Goal: Task Accomplishment & Management: Manage account settings

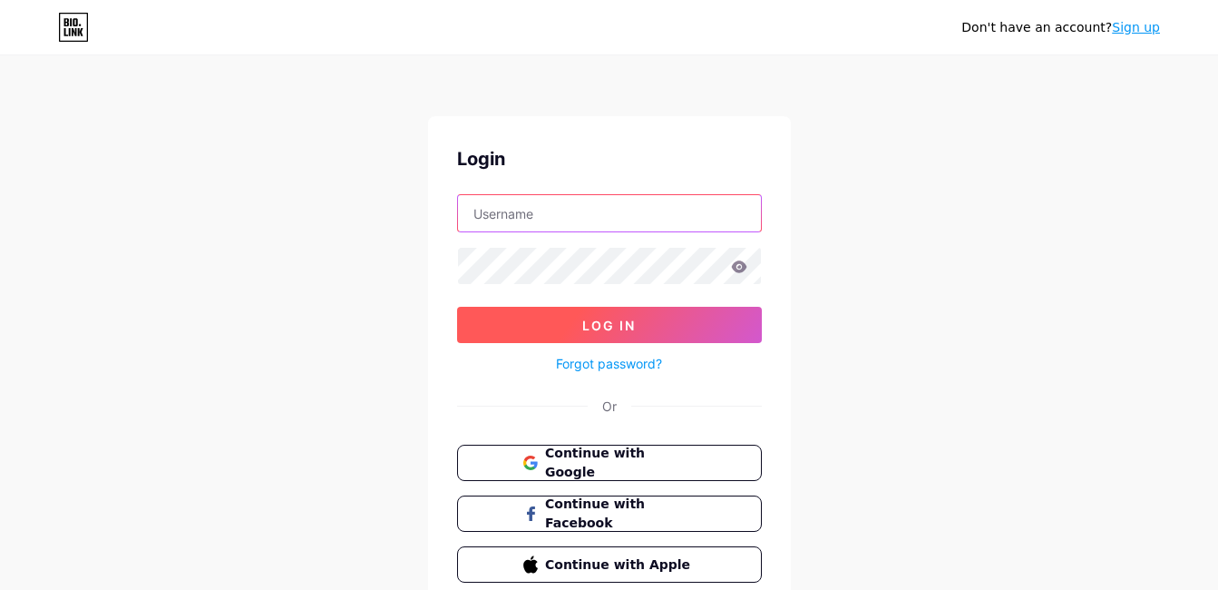
type input "abdielvieira1211@gmail.com"
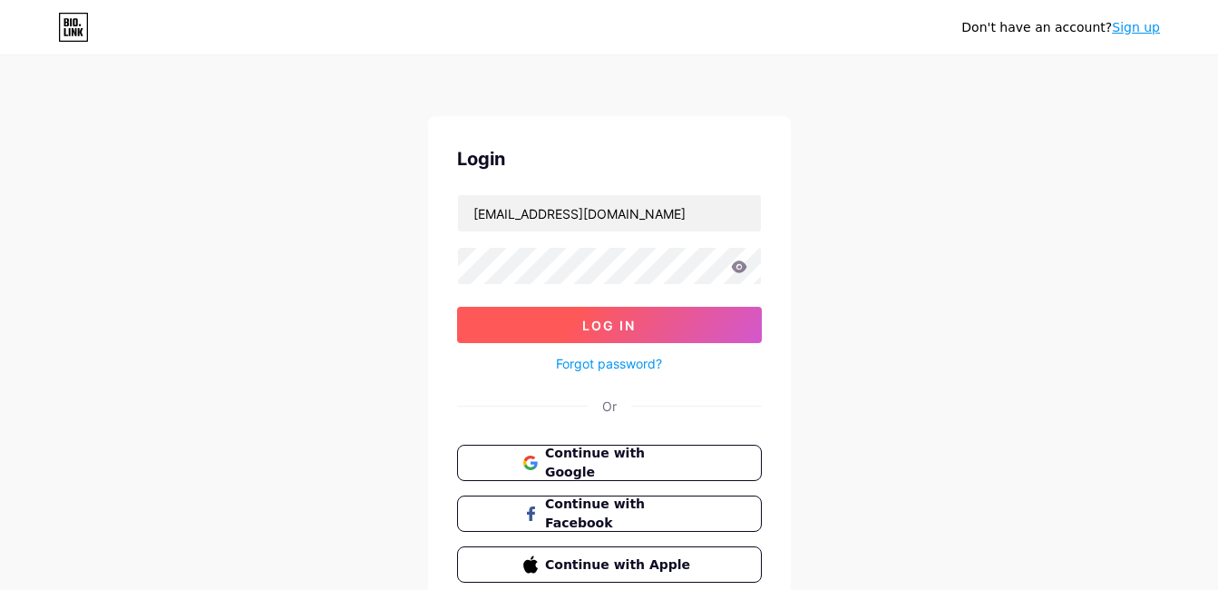
click at [655, 317] on button "Log In" at bounding box center [609, 325] width 305 height 36
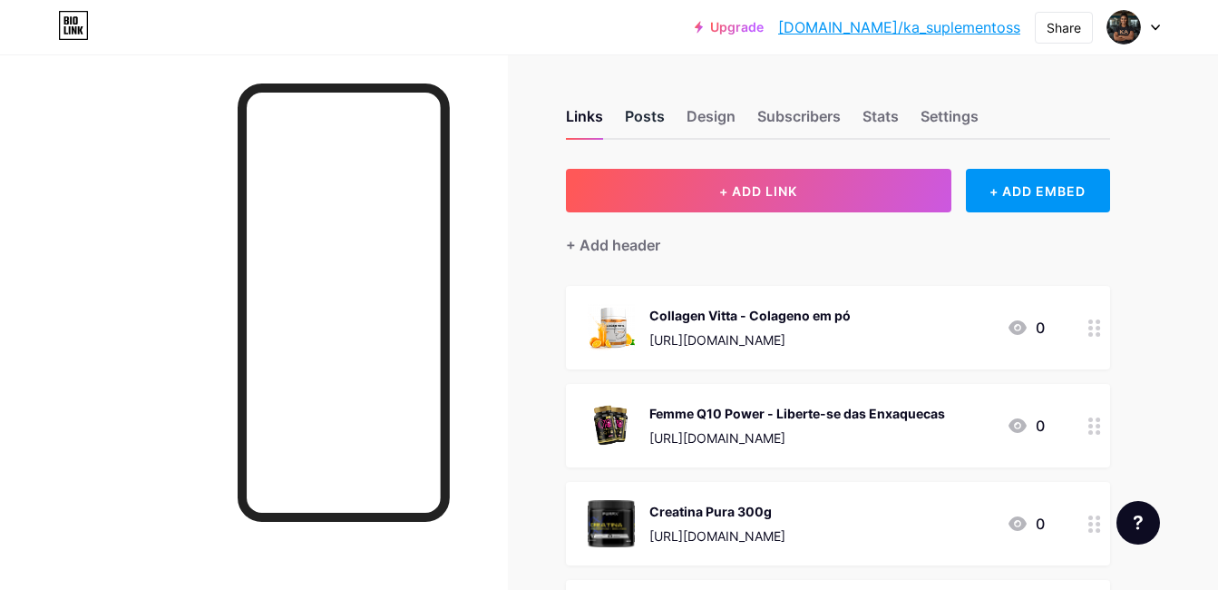
click at [654, 122] on div "Posts" at bounding box center [645, 121] width 40 height 33
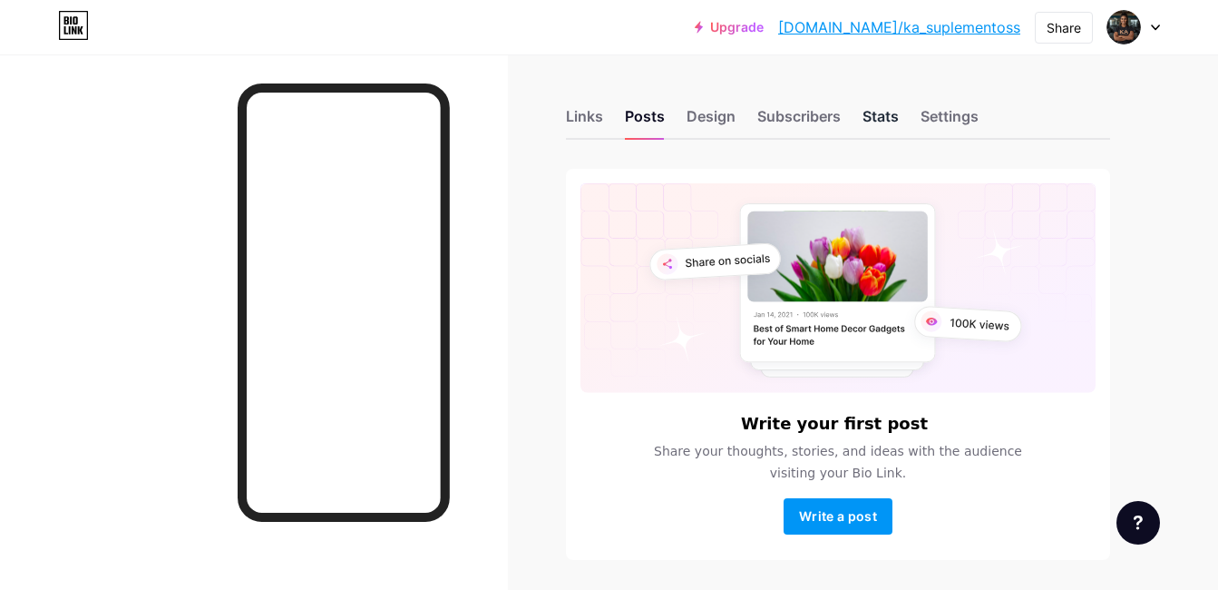
click at [866, 120] on div "Stats" at bounding box center [881, 121] width 36 height 33
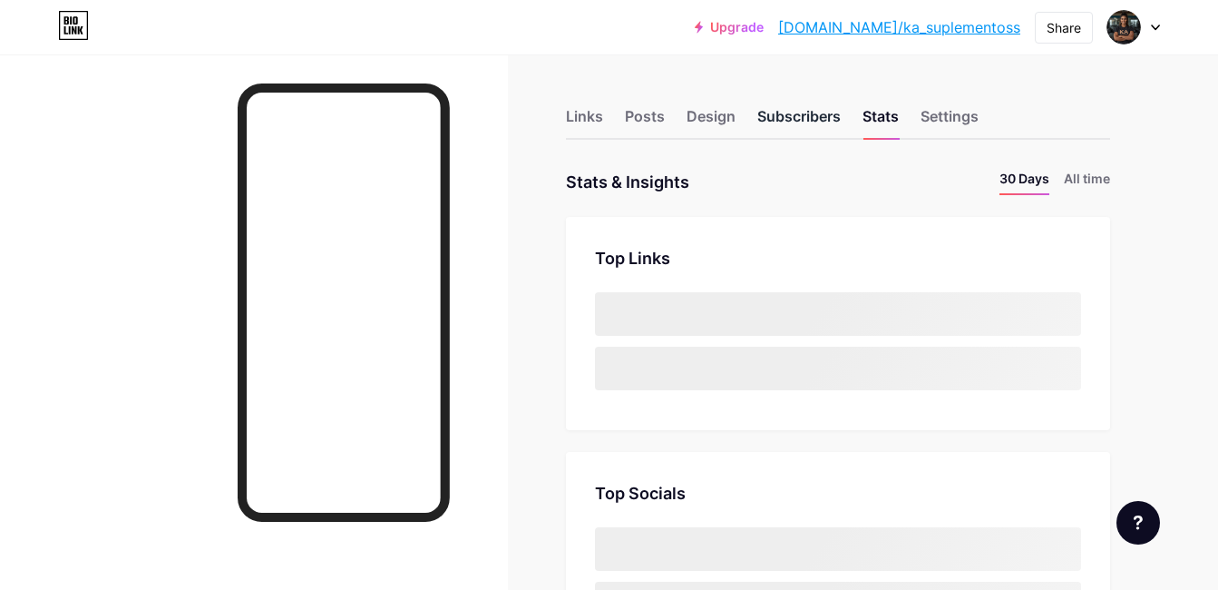
click at [798, 110] on div "Subscribers" at bounding box center [799, 121] width 83 height 33
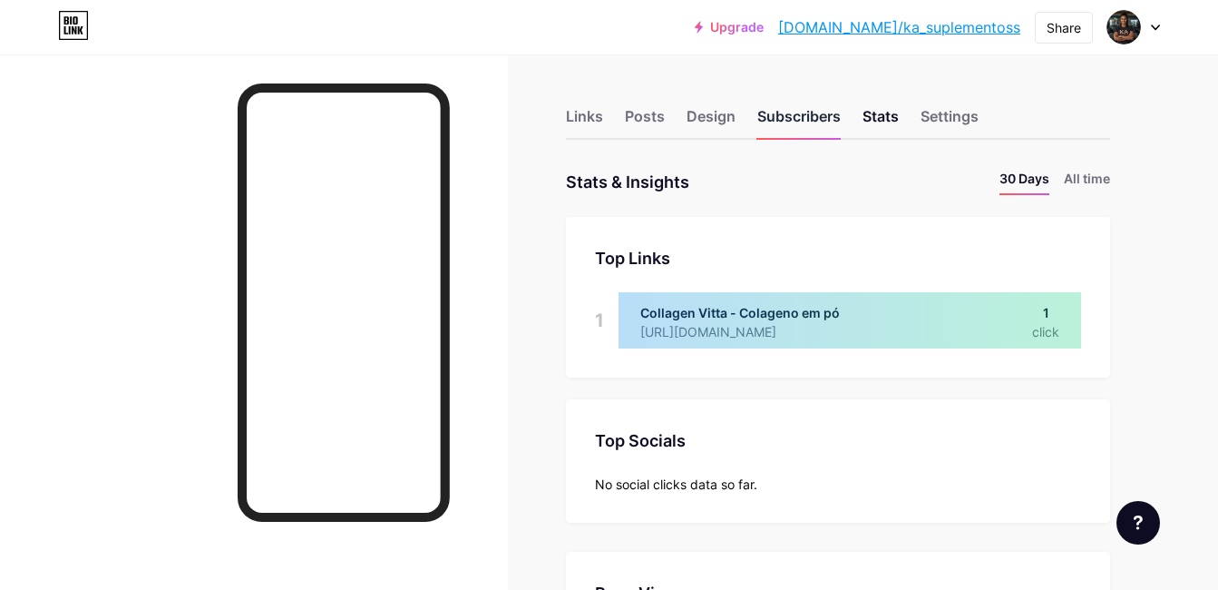
scroll to position [590, 1218]
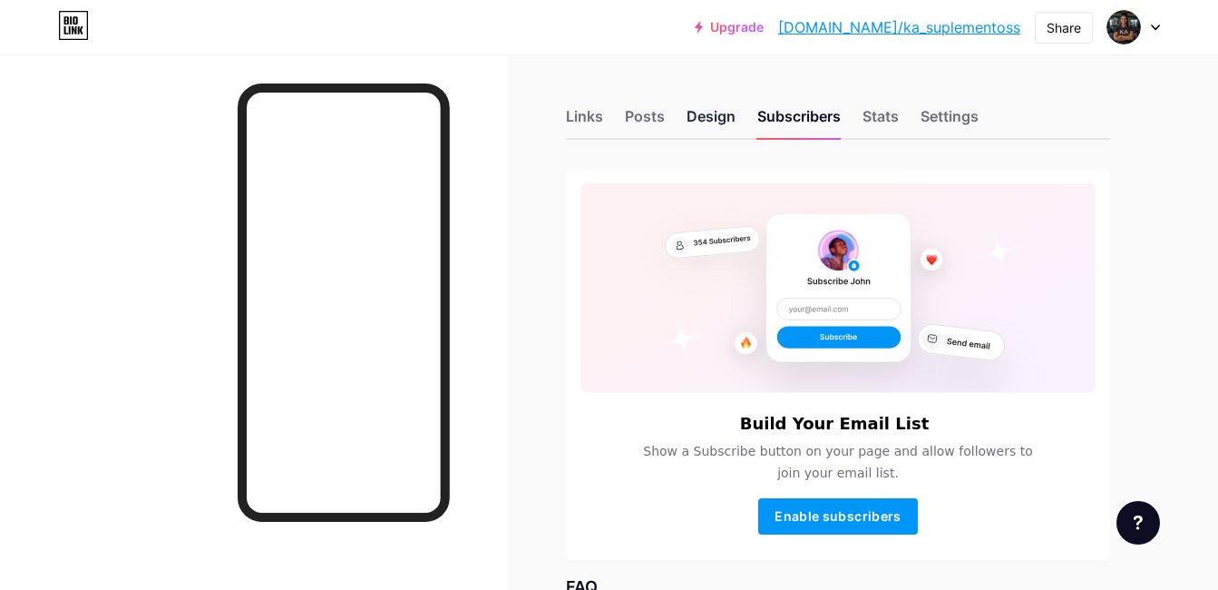
click at [705, 125] on div "Design" at bounding box center [711, 121] width 49 height 33
click at [711, 105] on div "Design" at bounding box center [711, 121] width 49 height 33
click at [713, 112] on div "Design" at bounding box center [711, 121] width 49 height 33
drag, startPoint x: 591, startPoint y: 118, endPoint x: 495, endPoint y: 138, distance: 97.3
click at [590, 118] on div "Links" at bounding box center [584, 121] width 37 height 33
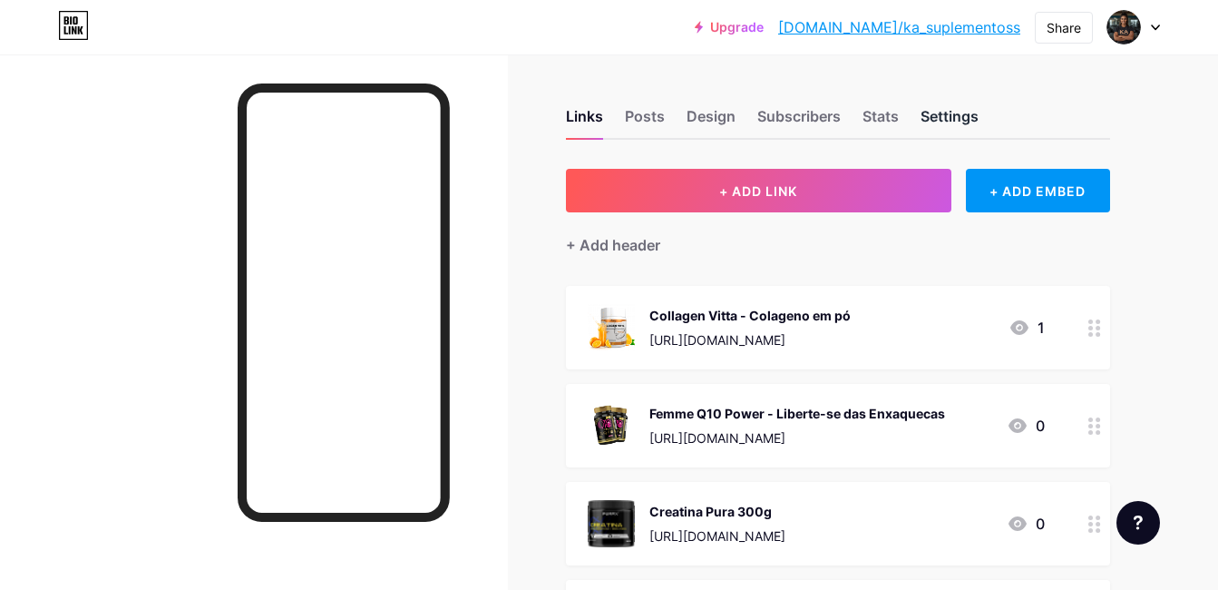
click at [936, 117] on div "Settings" at bounding box center [950, 121] width 58 height 33
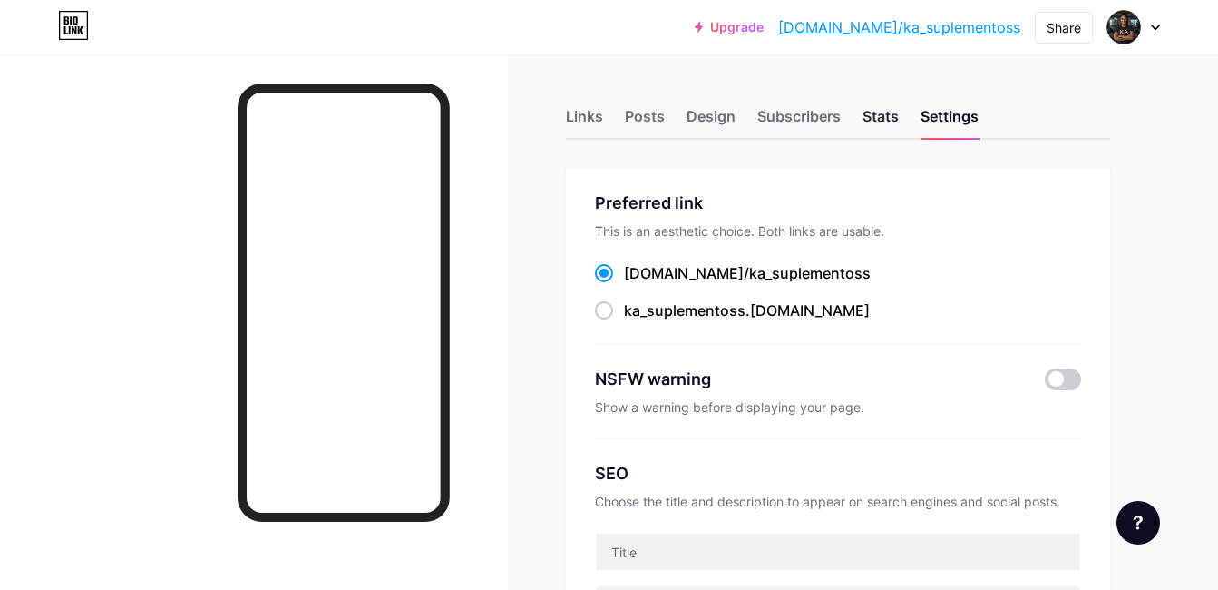
click at [892, 106] on div "Stats" at bounding box center [881, 121] width 36 height 33
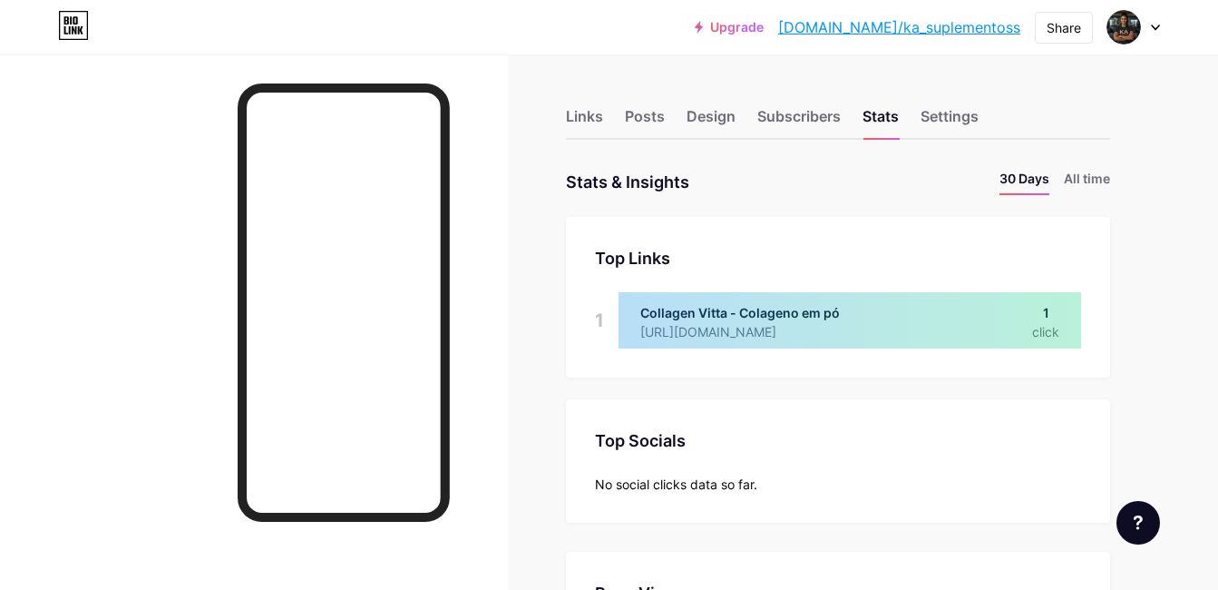
scroll to position [590, 1218]
click at [1119, 34] on img at bounding box center [1124, 27] width 29 height 29
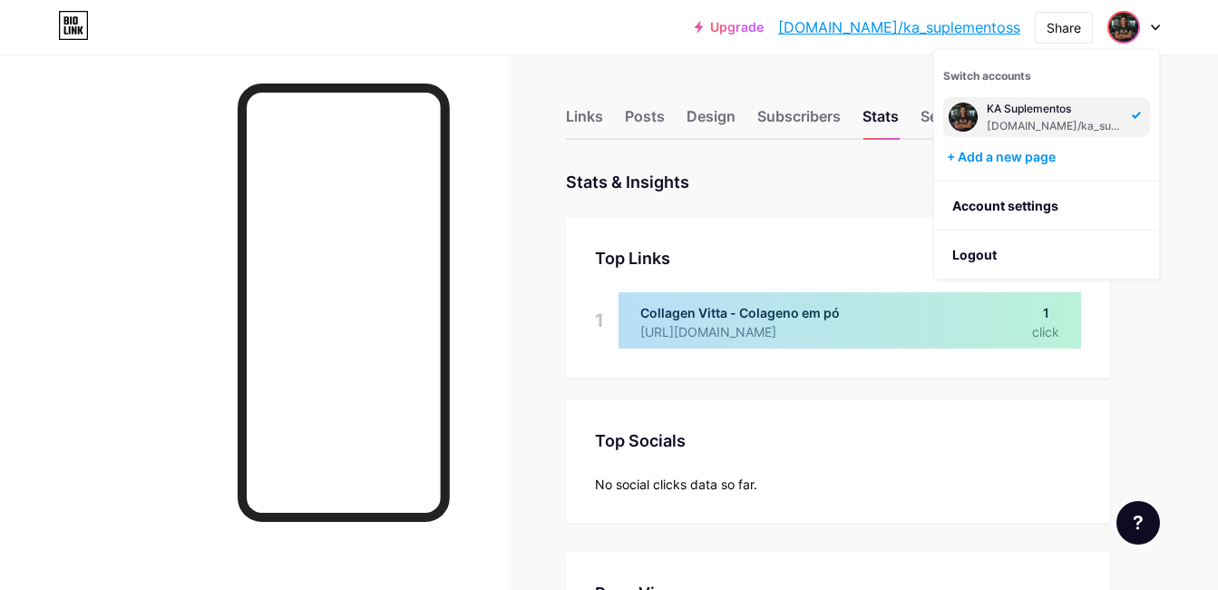
click at [969, 114] on img at bounding box center [963, 117] width 29 height 29
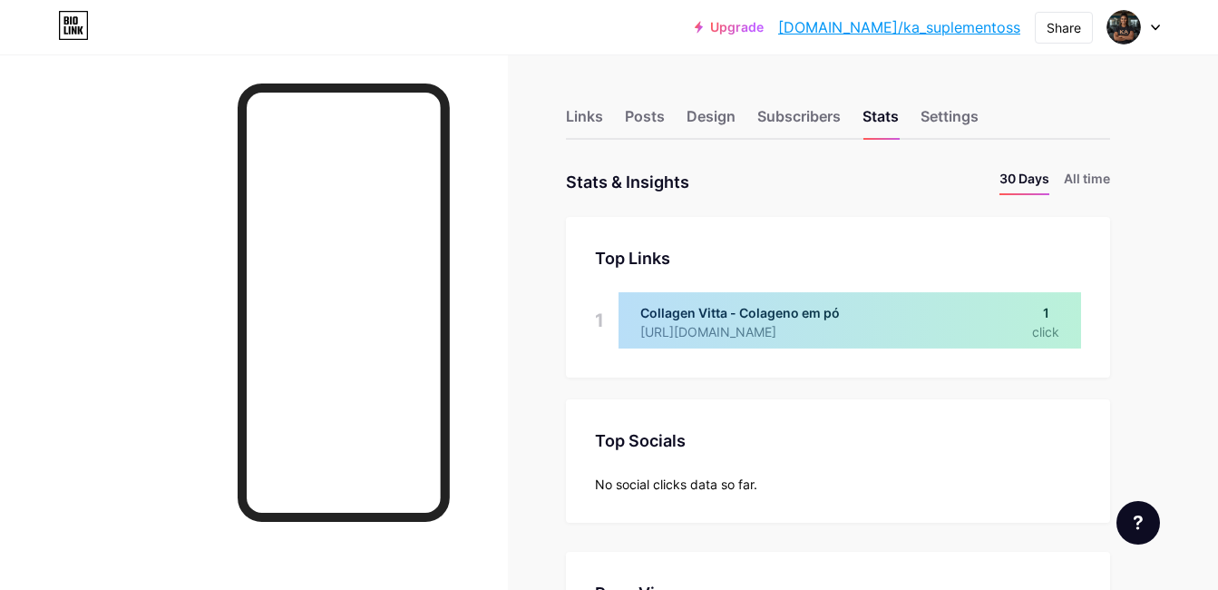
scroll to position [590, 1218]
click at [605, 120] on div "Links Posts Design Subscribers Stats Settings" at bounding box center [838, 108] width 544 height 64
click at [587, 110] on div "Links" at bounding box center [584, 121] width 37 height 33
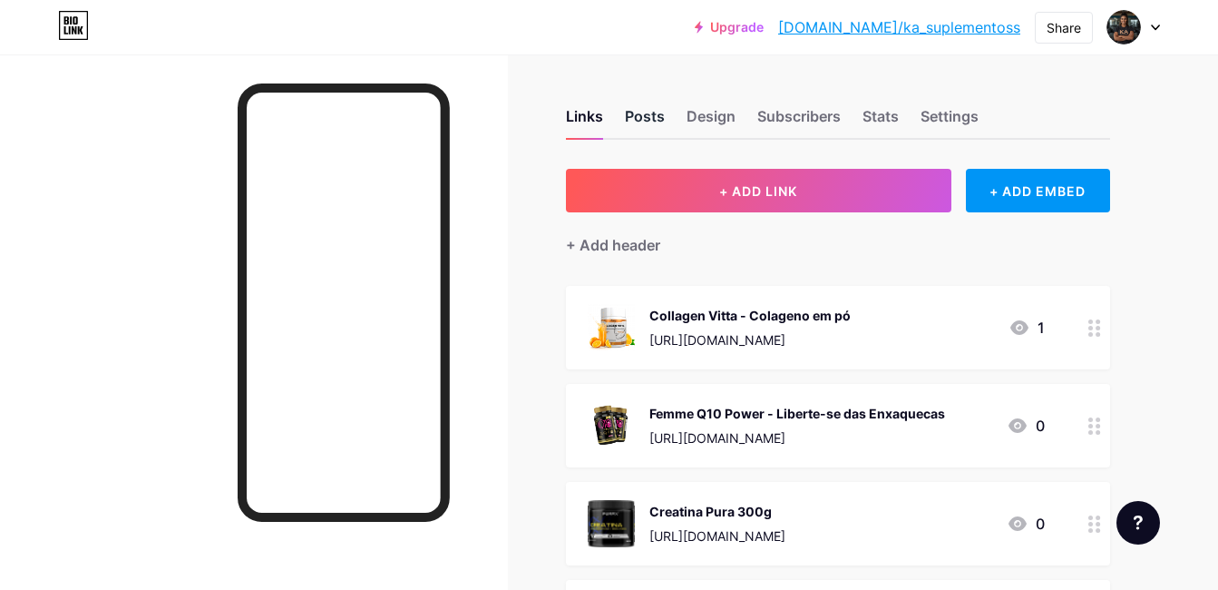
click at [642, 130] on div "Posts" at bounding box center [645, 121] width 40 height 33
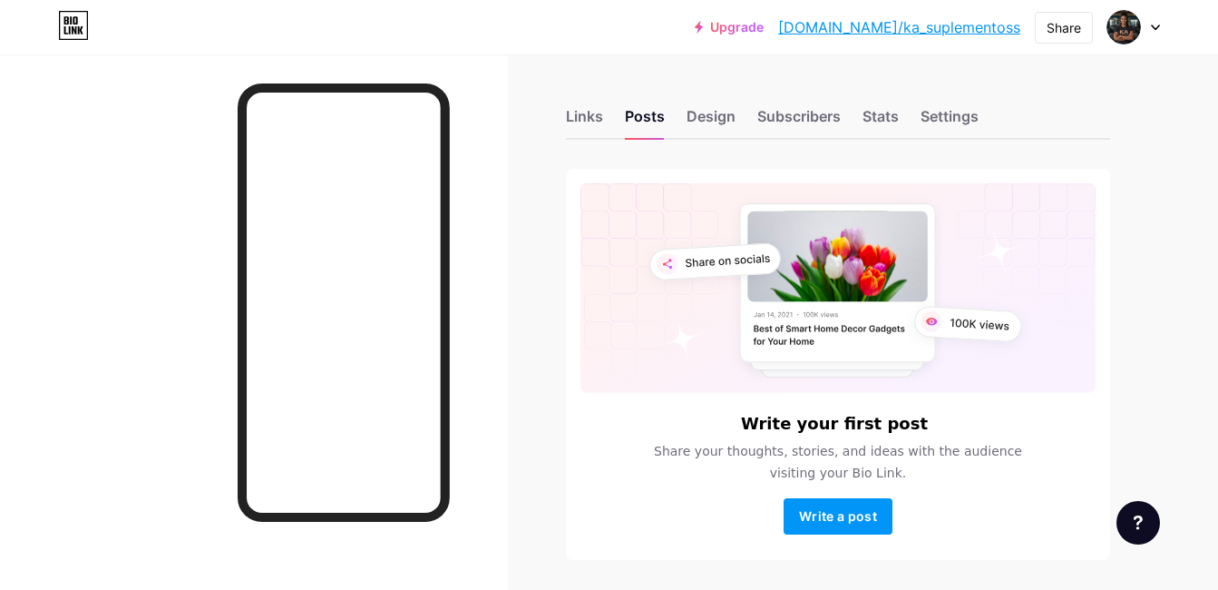
click at [680, 111] on div "Links Posts Design Subscribers Stats Settings" at bounding box center [838, 108] width 544 height 64
click at [689, 112] on div "Design" at bounding box center [711, 121] width 49 height 33
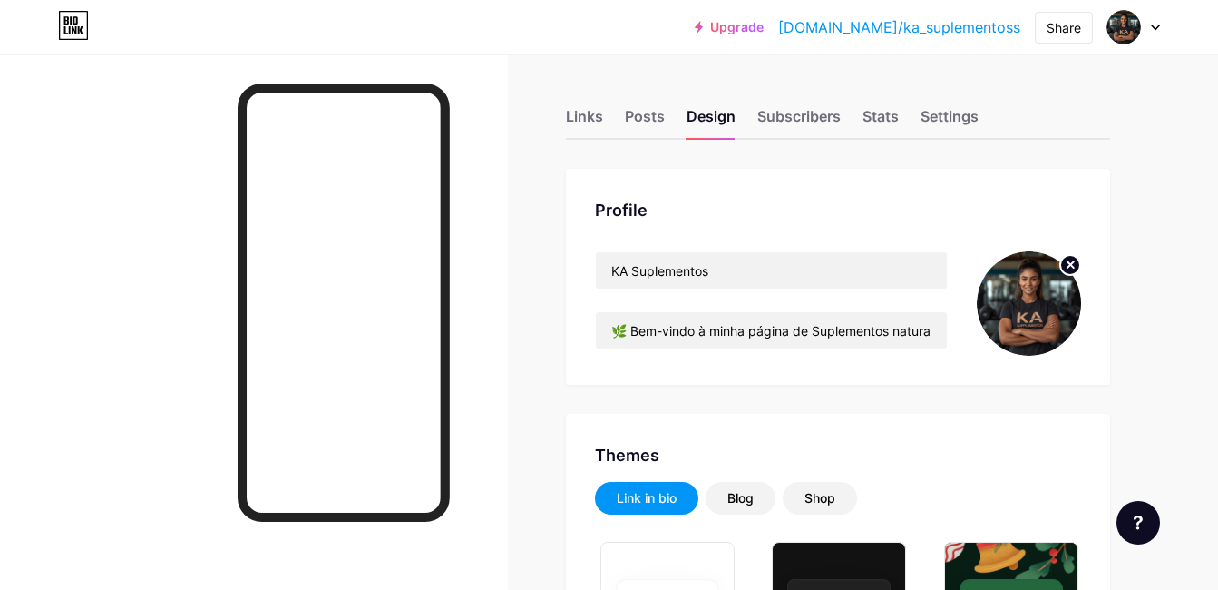
click at [1037, 308] on img at bounding box center [1029, 303] width 104 height 104
click at [1067, 266] on circle at bounding box center [1071, 265] width 20 height 20
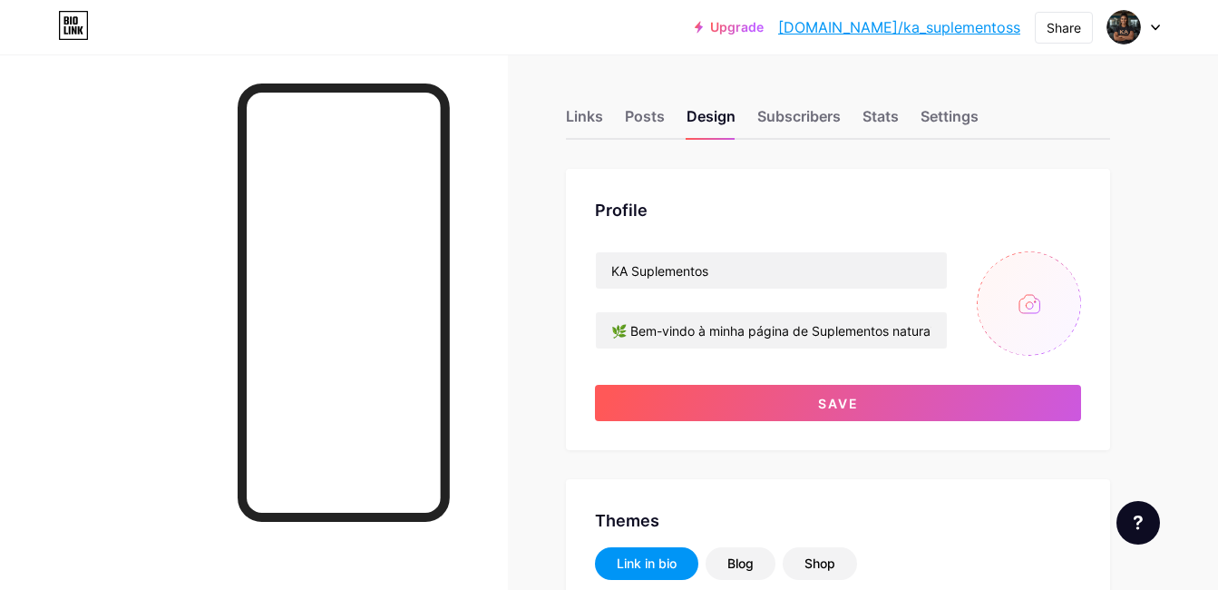
click at [1019, 321] on input "file" at bounding box center [1029, 303] width 104 height 104
type input "C:\fakepath\IMG-20250707-WA0029.jpg"
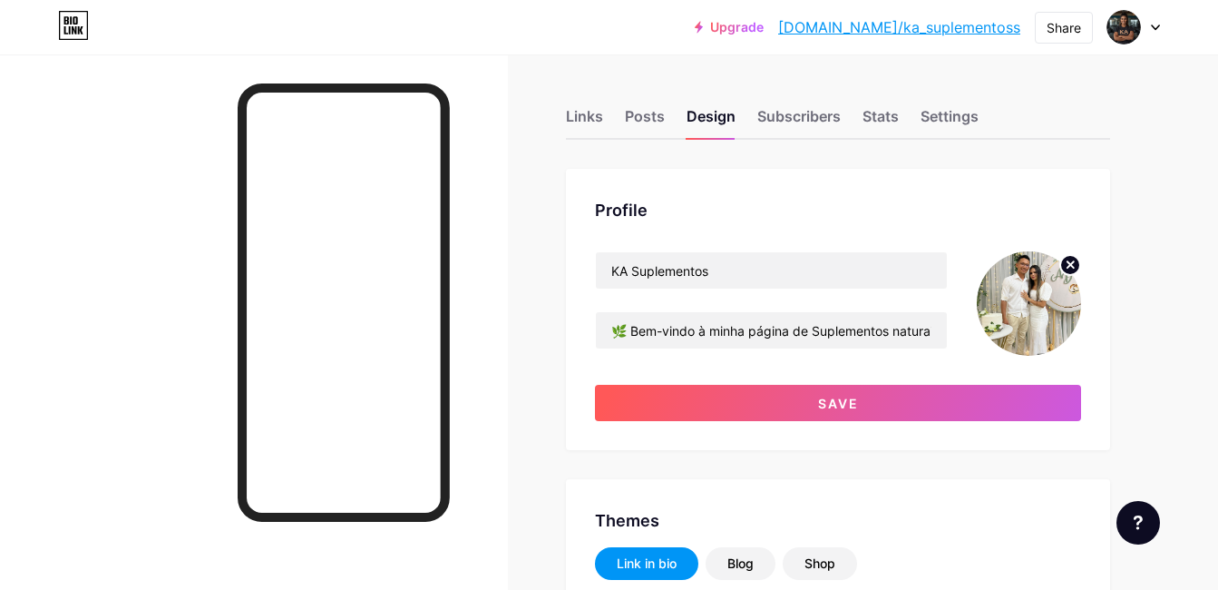
click at [1046, 308] on img at bounding box center [1029, 303] width 104 height 104
drag, startPoint x: 1036, startPoint y: 304, endPoint x: 1025, endPoint y: 292, distance: 16.1
click at [1025, 292] on img at bounding box center [1029, 303] width 104 height 104
drag, startPoint x: 1023, startPoint y: 289, endPoint x: 1022, endPoint y: 278, distance: 11.8
click at [1023, 279] on img at bounding box center [1029, 303] width 104 height 104
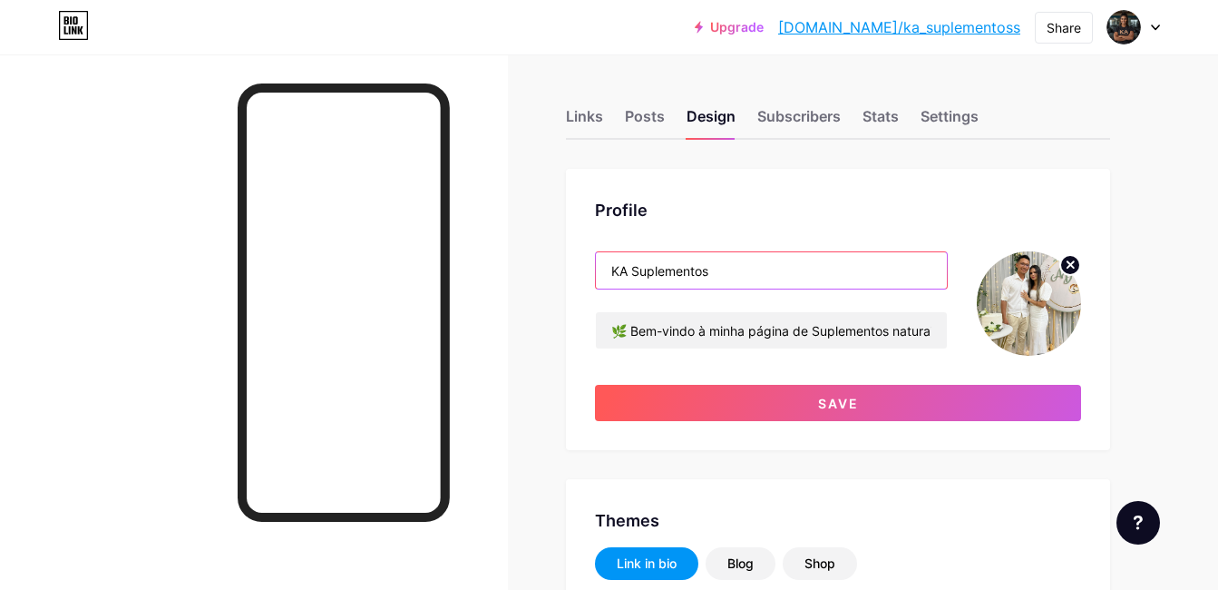
click at [746, 270] on input "KA Suplementos" at bounding box center [771, 270] width 351 height 36
type input "K"
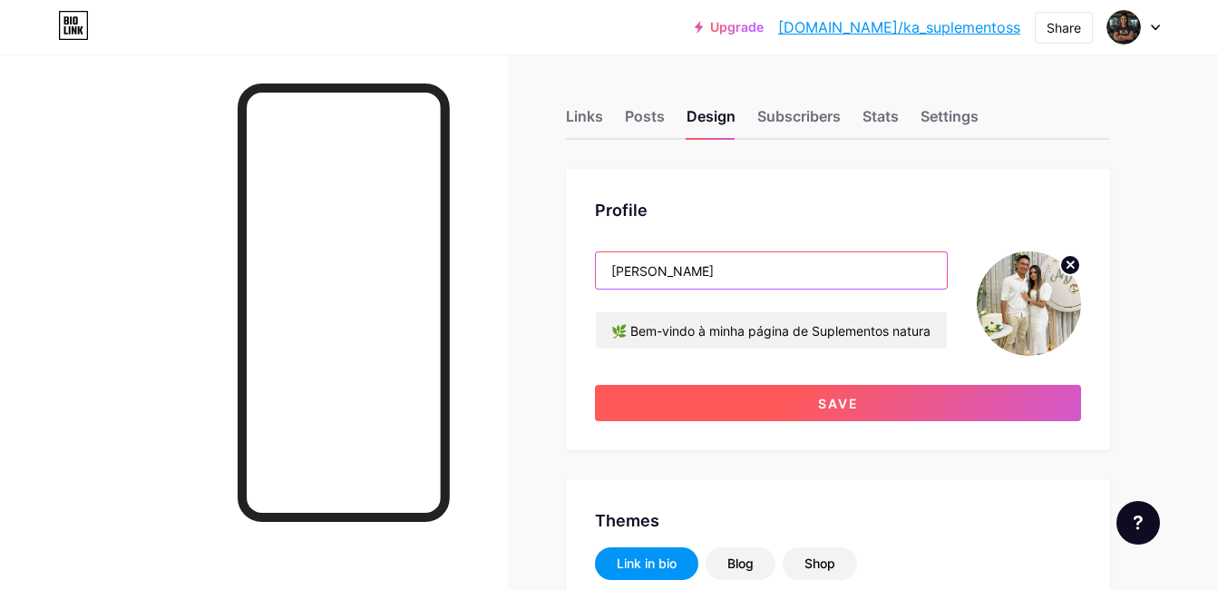
type input "[PERSON_NAME]"
click at [784, 402] on button "Save" at bounding box center [838, 403] width 486 height 36
type input "#ffffff"
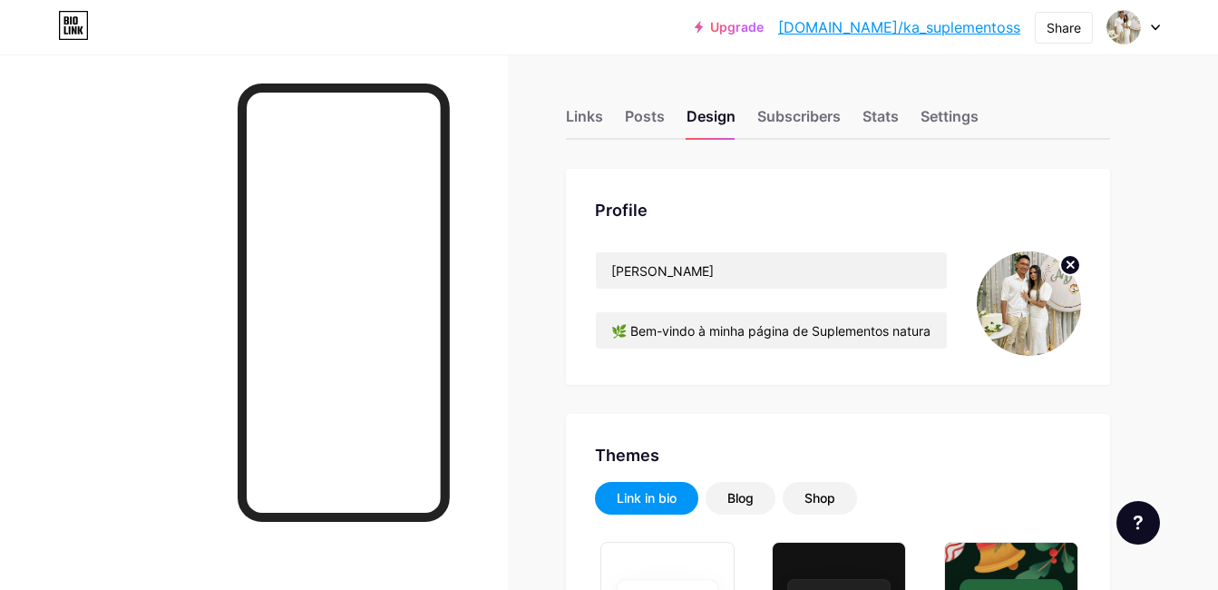
click at [1159, 29] on icon at bounding box center [1155, 27] width 9 height 6
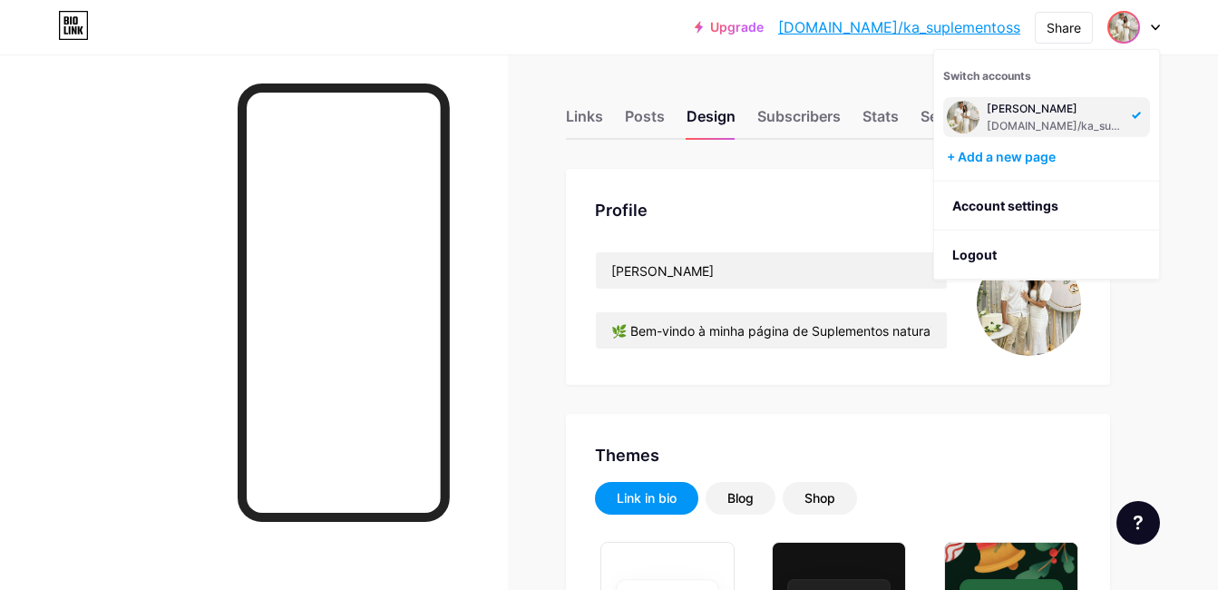
click at [777, 222] on div "Profile [PERSON_NAME] 🌿 Bem-vindo à minha página de Suplementos naturais de alt…" at bounding box center [838, 277] width 544 height 216
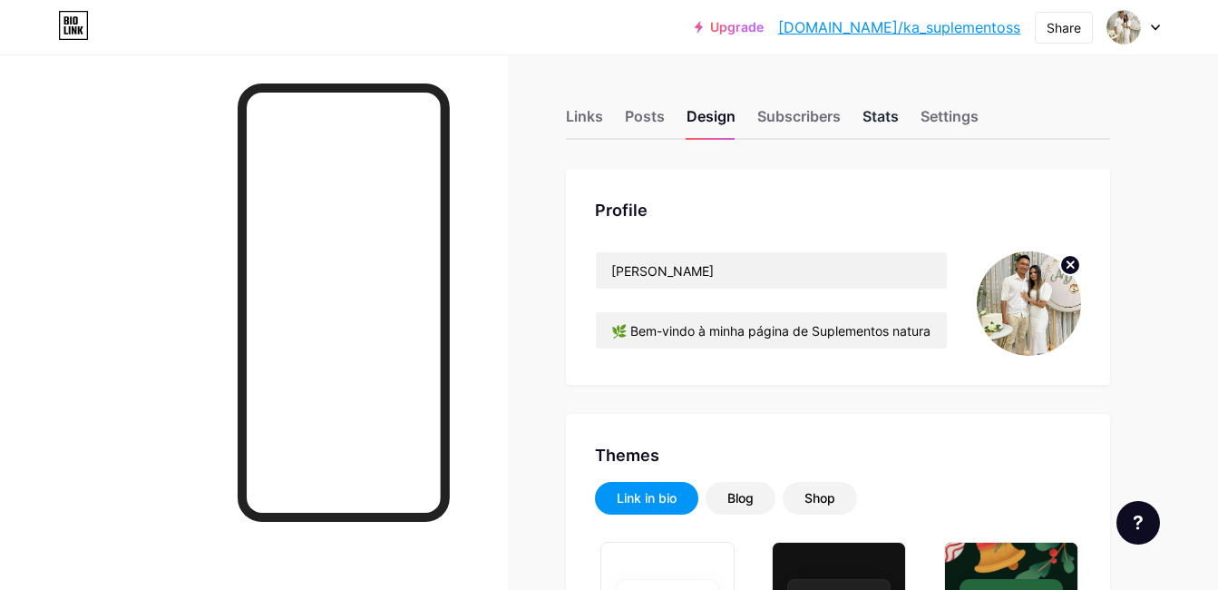
click at [898, 113] on div "Stats" at bounding box center [881, 121] width 36 height 33
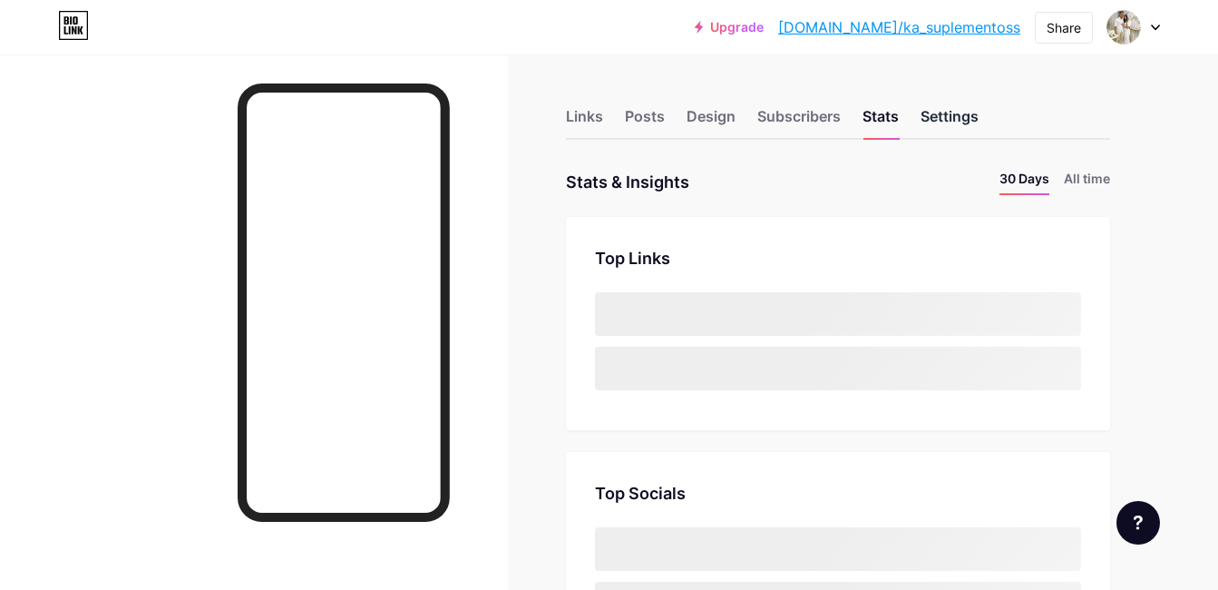
click at [945, 113] on div "Settings" at bounding box center [950, 121] width 58 height 33
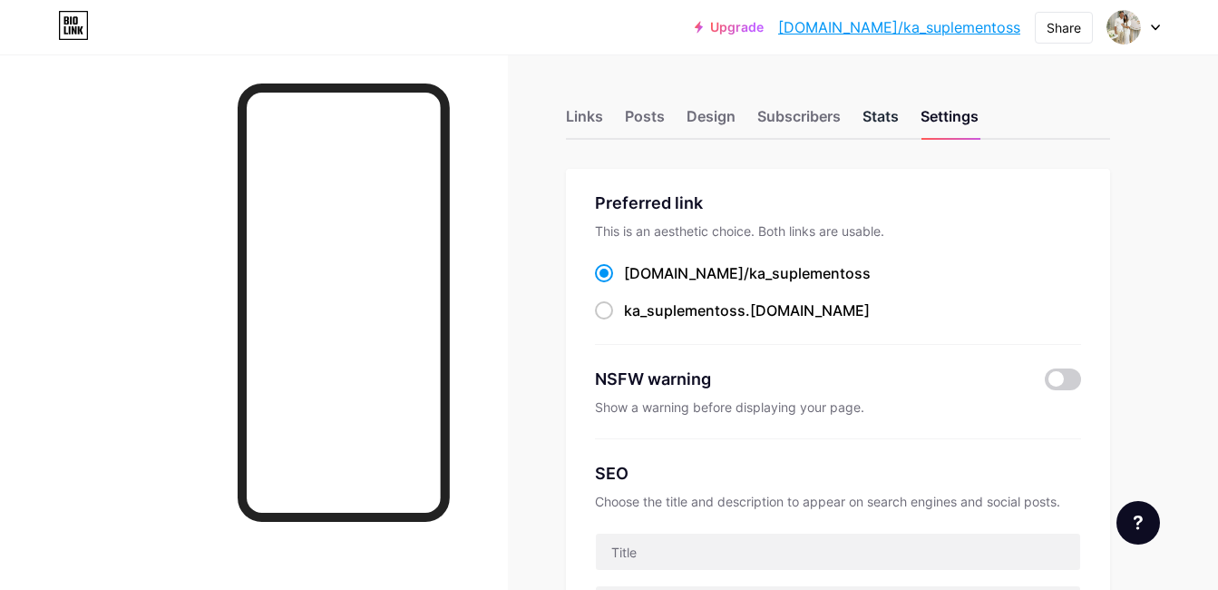
click at [890, 112] on div "Stats" at bounding box center [881, 121] width 36 height 33
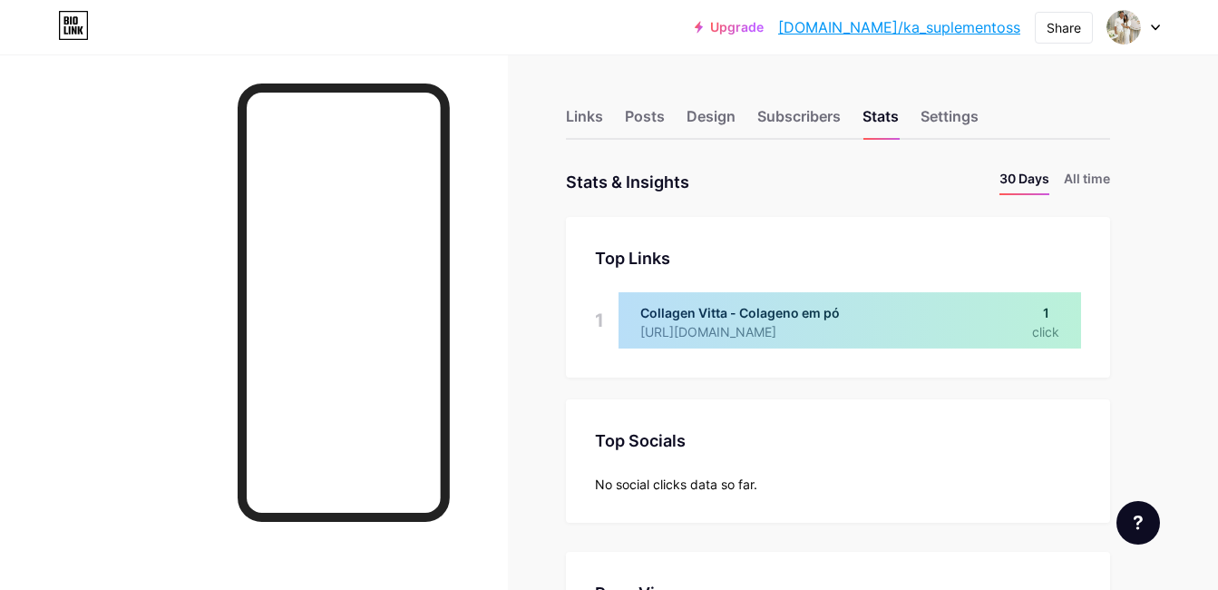
scroll to position [590, 1218]
click at [946, 127] on div "Settings" at bounding box center [950, 121] width 58 height 33
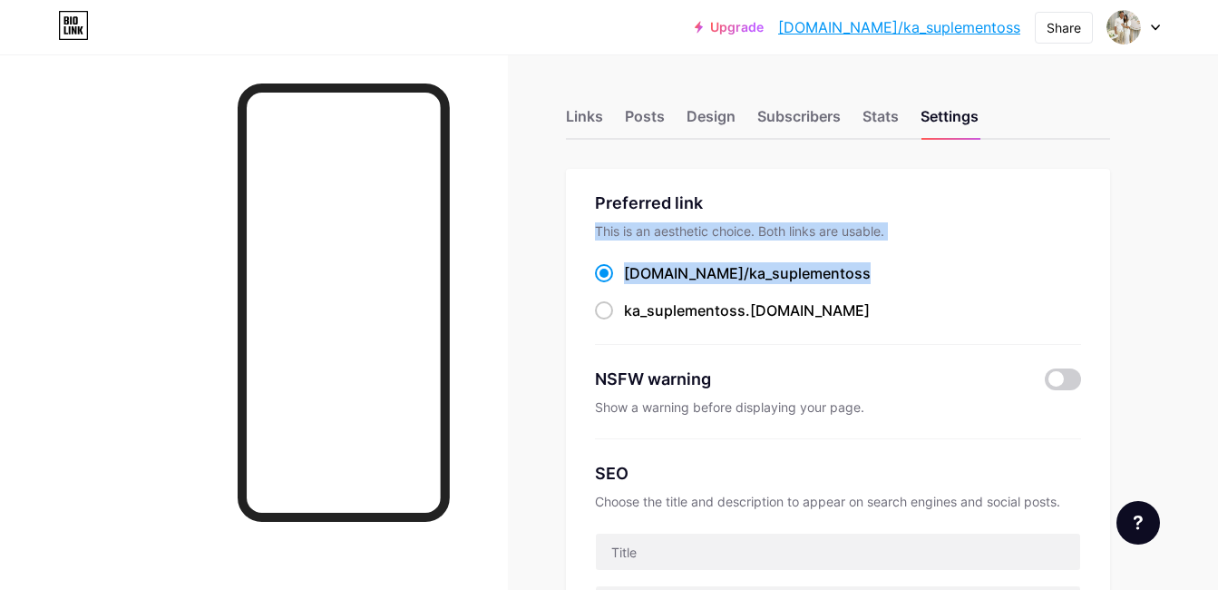
drag, startPoint x: 1217, startPoint y: 188, endPoint x: 1235, endPoint y: 249, distance: 64.1
drag, startPoint x: 1235, startPoint y: 249, endPoint x: 1036, endPoint y: 184, distance: 209.1
click at [1031, 186] on div "Preferred link This is an aesthetic choice. Both links are usable. [DOMAIN_NAME…" at bounding box center [838, 539] width 544 height 741
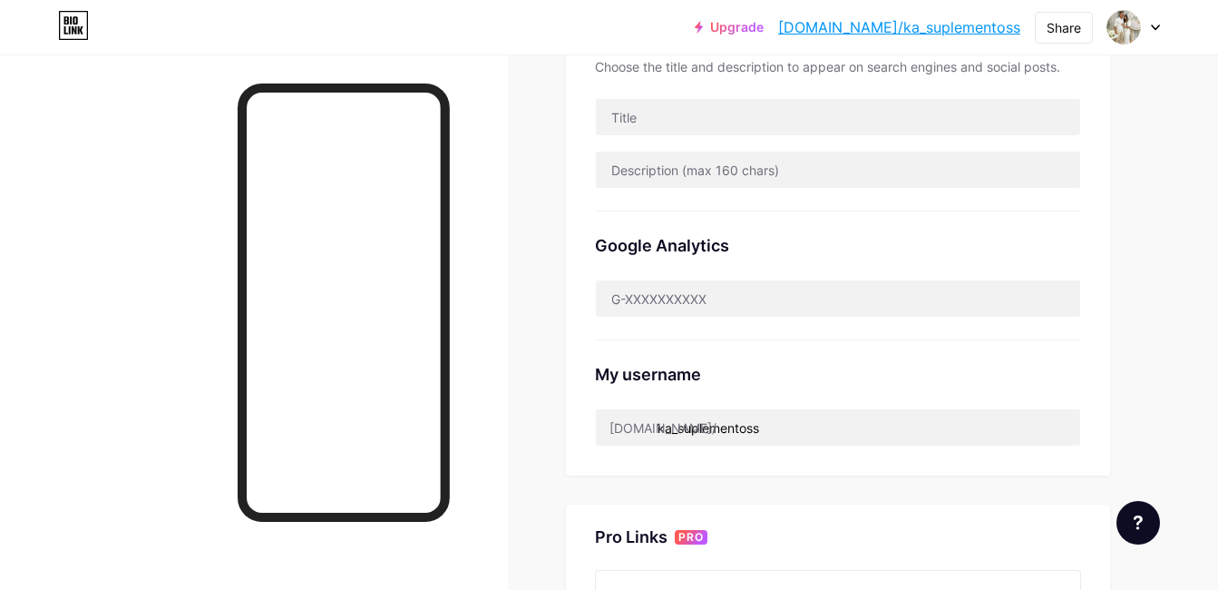
scroll to position [437, 0]
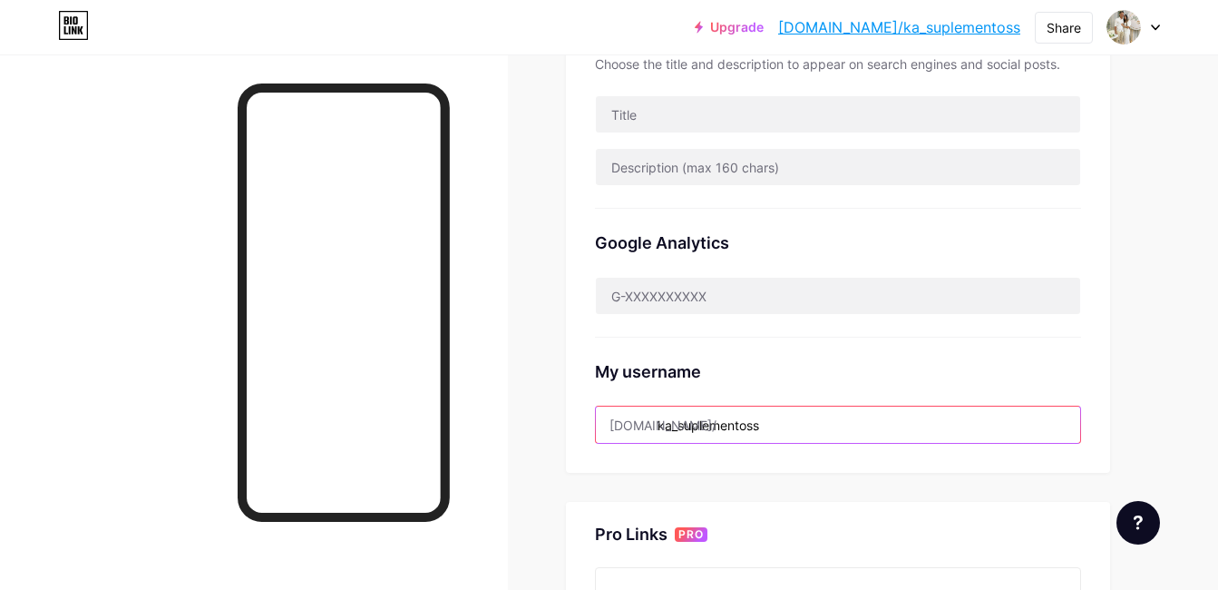
click at [765, 427] on input "ka_suplementoss" at bounding box center [838, 424] width 484 height 36
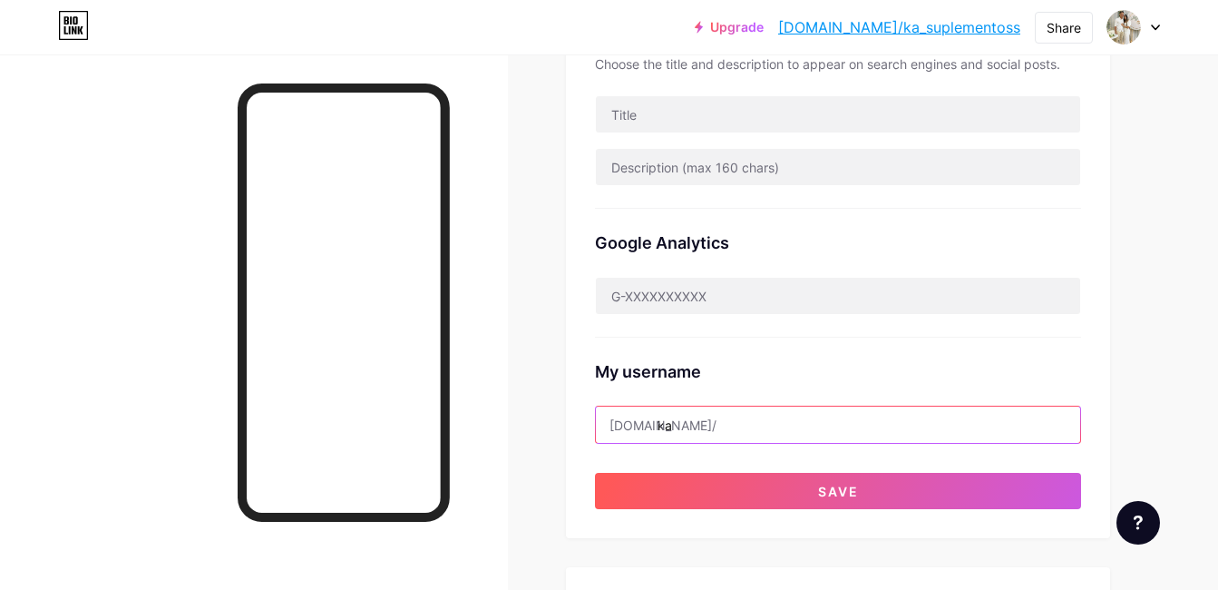
type input "k"
type input "A"
type input "a"
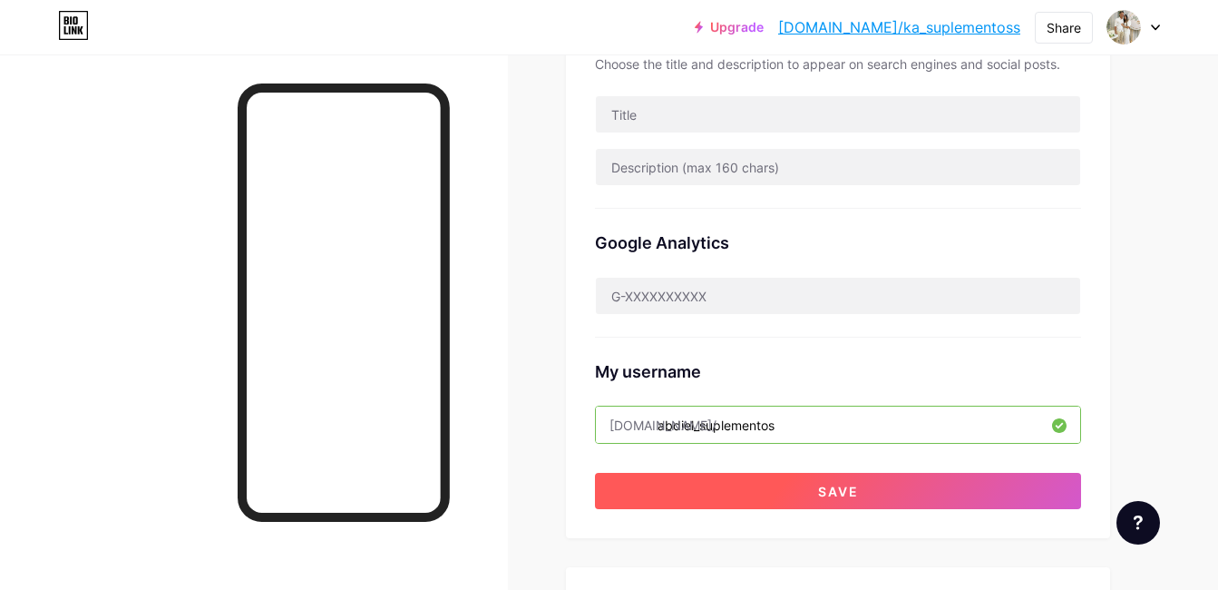
type input "abdiel_suplementos"
click at [892, 490] on button "Save" at bounding box center [838, 491] width 486 height 36
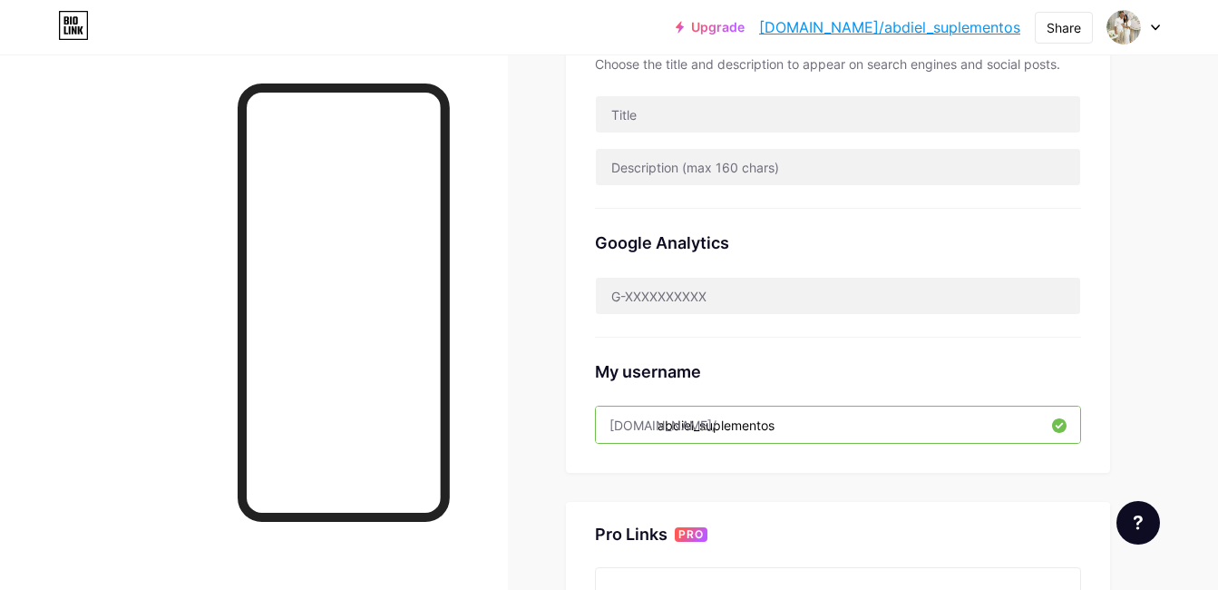
click at [1154, 19] on div at bounding box center [1134, 27] width 53 height 33
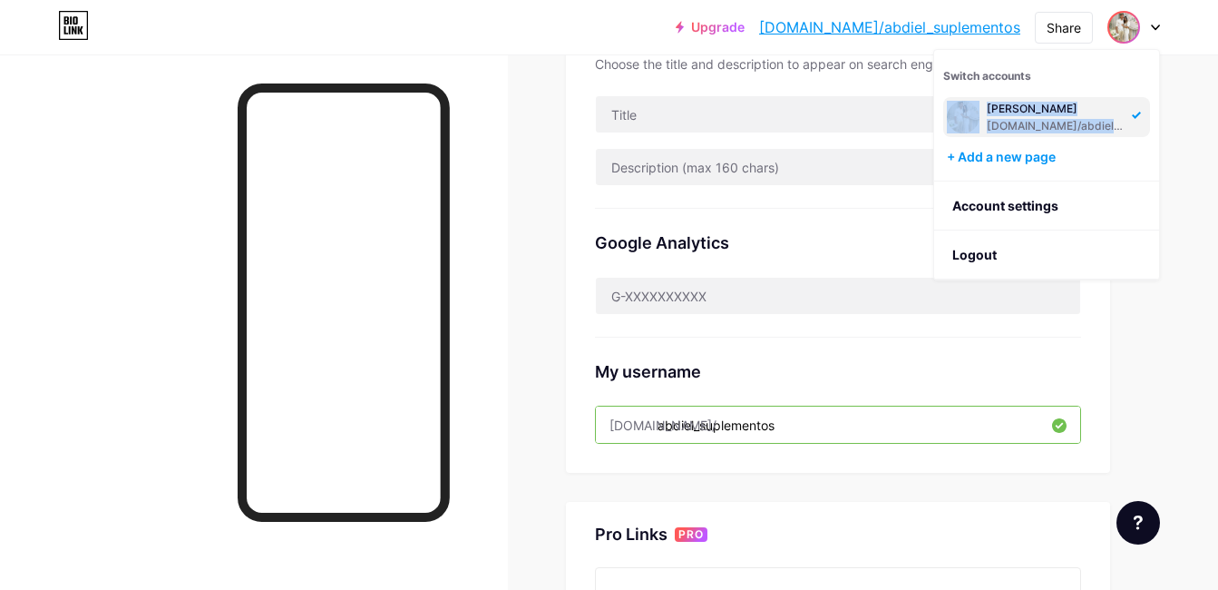
drag, startPoint x: 1118, startPoint y: 122, endPoint x: 985, endPoint y: 135, distance: 133.1
click at [957, 134] on div "[PERSON_NAME] [DOMAIN_NAME]/abdiel_suplementos" at bounding box center [1046, 117] width 207 height 40
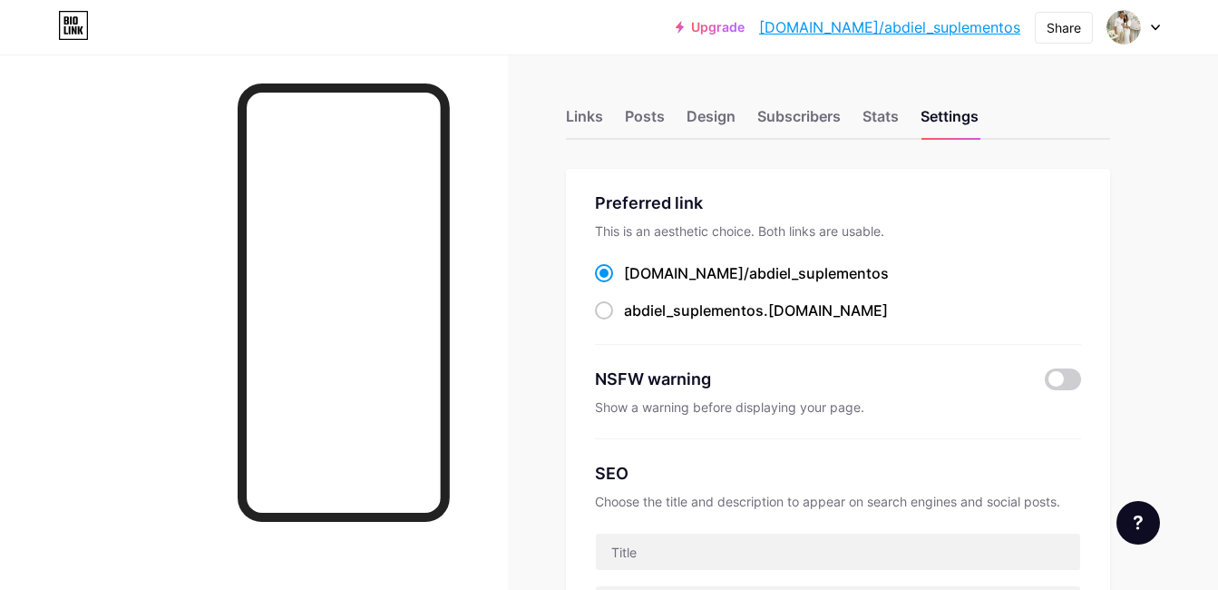
click at [755, 273] on span "abdiel_suplementos" at bounding box center [819, 273] width 140 height 18
click at [636, 284] on input "bio.link/ abdiel_suplementos" at bounding box center [630, 290] width 12 height 12
click at [800, 264] on span "abdiel_suplementos" at bounding box center [819, 273] width 140 height 18
click at [636, 284] on input "bio.link/ abdiel_suplementos" at bounding box center [630, 290] width 12 height 12
drag, startPoint x: 817, startPoint y: 269, endPoint x: 620, endPoint y: 266, distance: 197.8
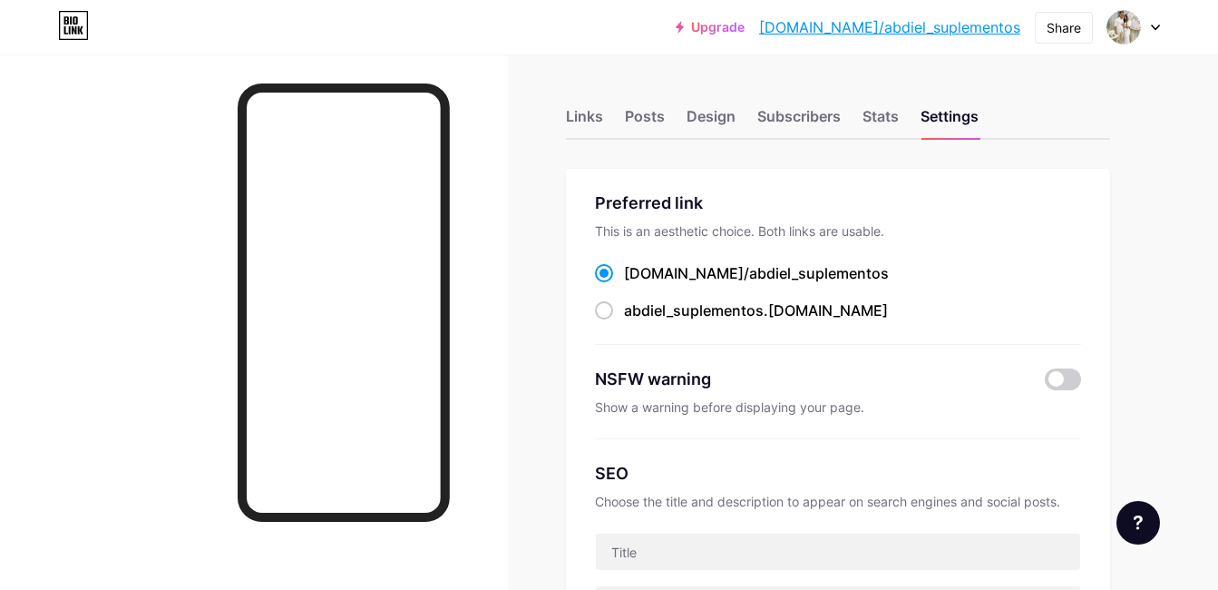
click at [620, 266] on label "bio.link/ abdiel_suplementos" at bounding box center [742, 273] width 294 height 22
drag, startPoint x: 620, startPoint y: 266, endPoint x: 692, endPoint y: 273, distance: 72.9
copy div "bio.link/ abdiel_suplementos"
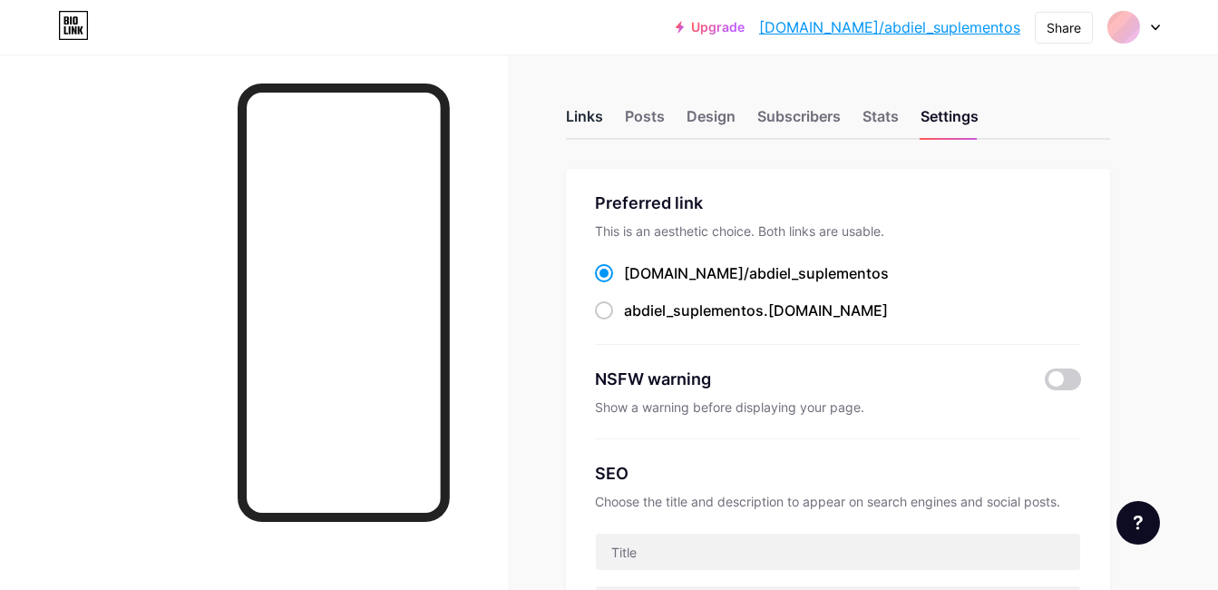
click at [586, 120] on div "Links" at bounding box center [584, 121] width 37 height 33
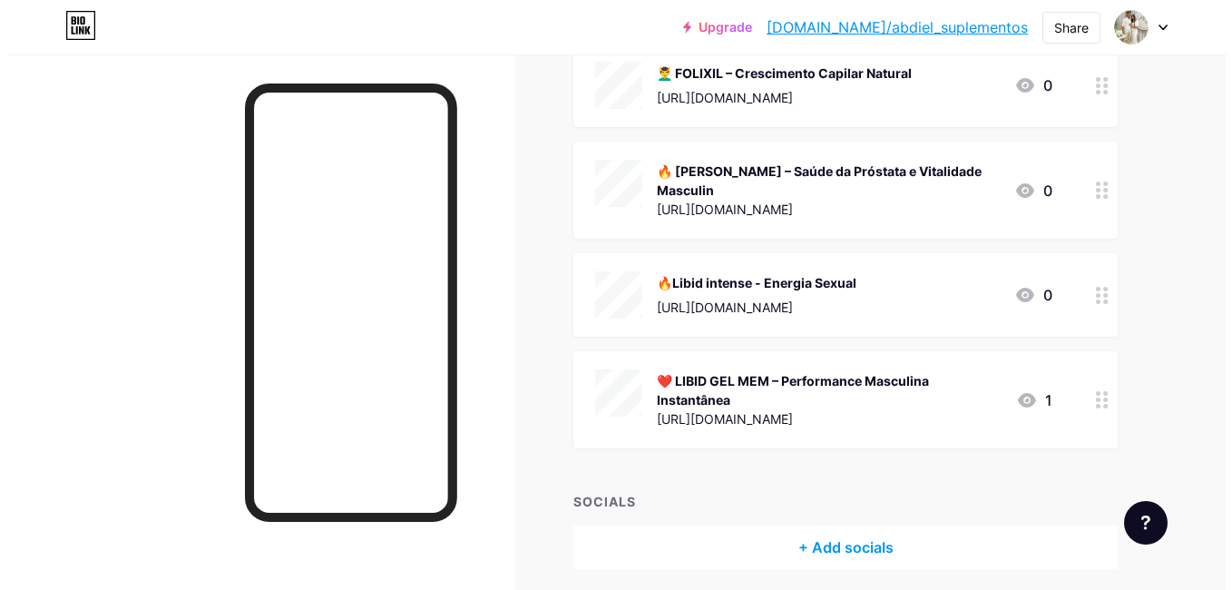
scroll to position [1403, 0]
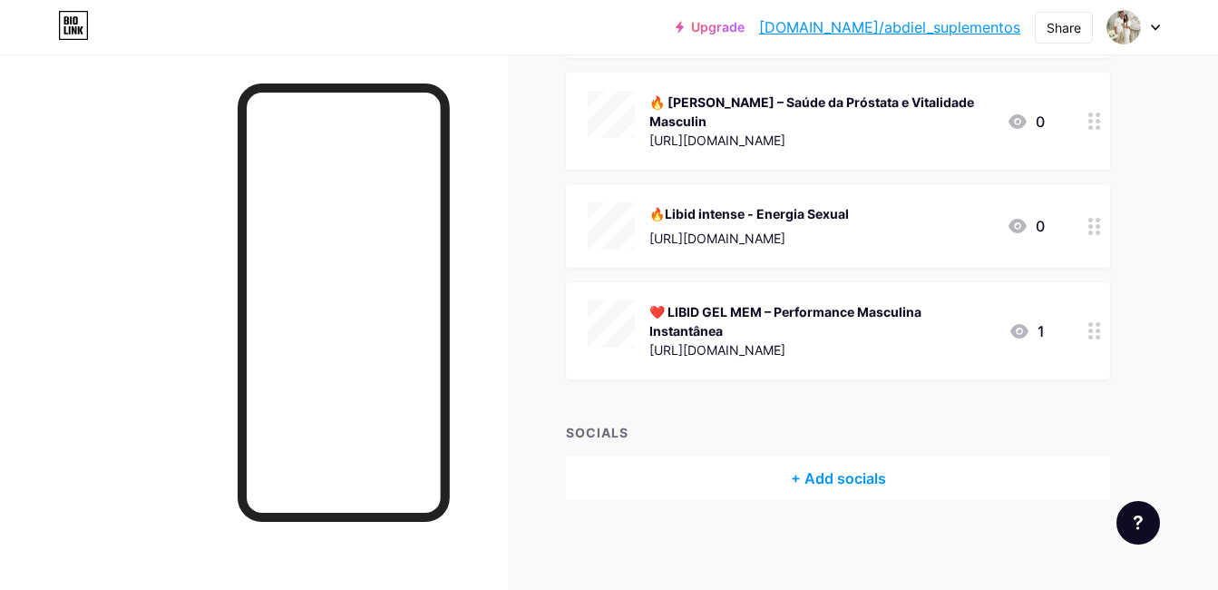
click at [1098, 337] on circle at bounding box center [1098, 337] width 5 height 5
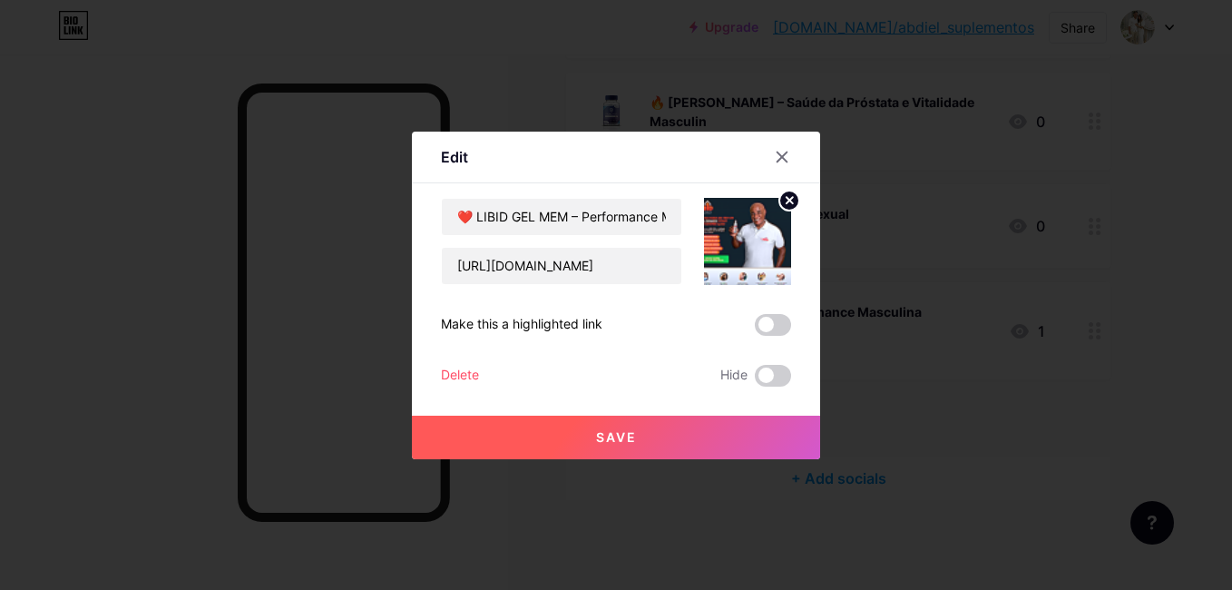
click at [784, 196] on circle at bounding box center [789, 201] width 20 height 20
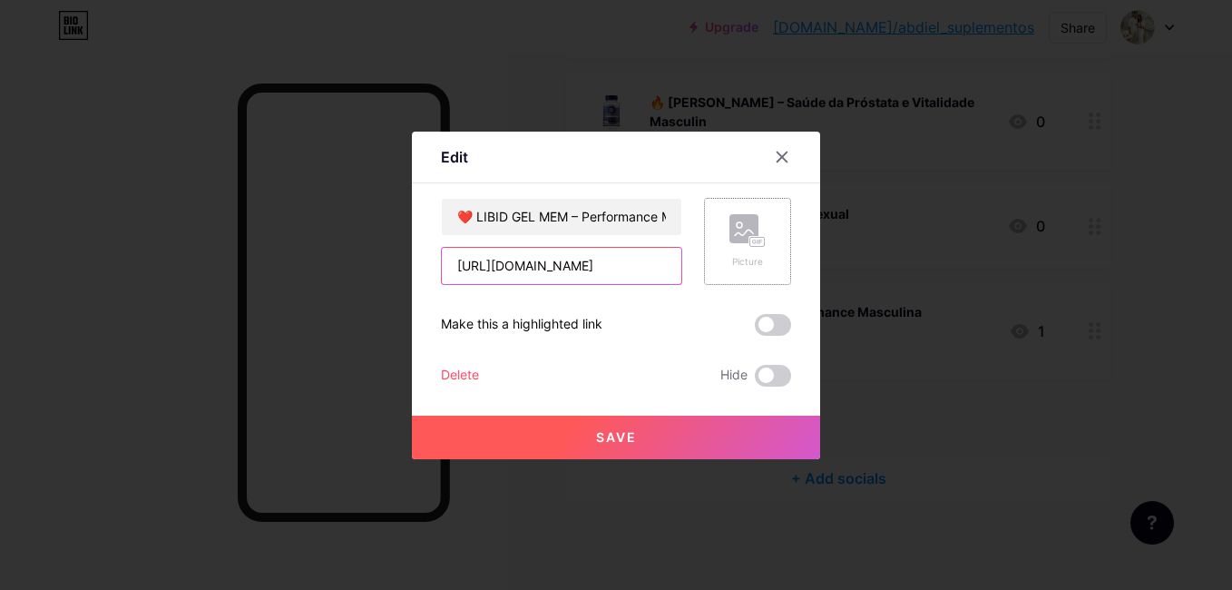
click at [675, 266] on input "[URL][DOMAIN_NAME]" at bounding box center [562, 266] width 240 height 36
drag, startPoint x: 663, startPoint y: 260, endPoint x: 380, endPoint y: 269, distance: 283.2
click at [380, 269] on div "Edit Content YouTube Play YouTube video without leaving your page. ADD Vimeo Pl…" at bounding box center [616, 295] width 1232 height 590
type input "Y25040728"
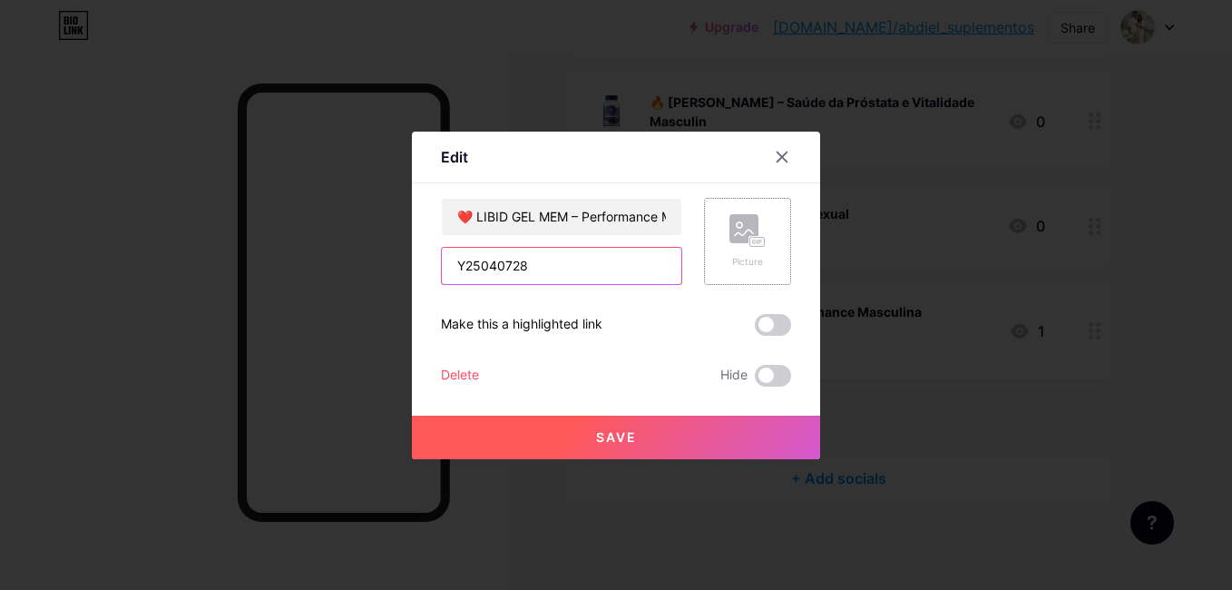
drag, startPoint x: 574, startPoint y: 249, endPoint x: 405, endPoint y: 297, distance: 176.1
click at [411, 301] on div "Edit Content YouTube Play YouTube video without leaving your page. ADD Vimeo Pl…" at bounding box center [616, 295] width 1232 height 590
click at [692, 434] on button "Save" at bounding box center [616, 437] width 408 height 44
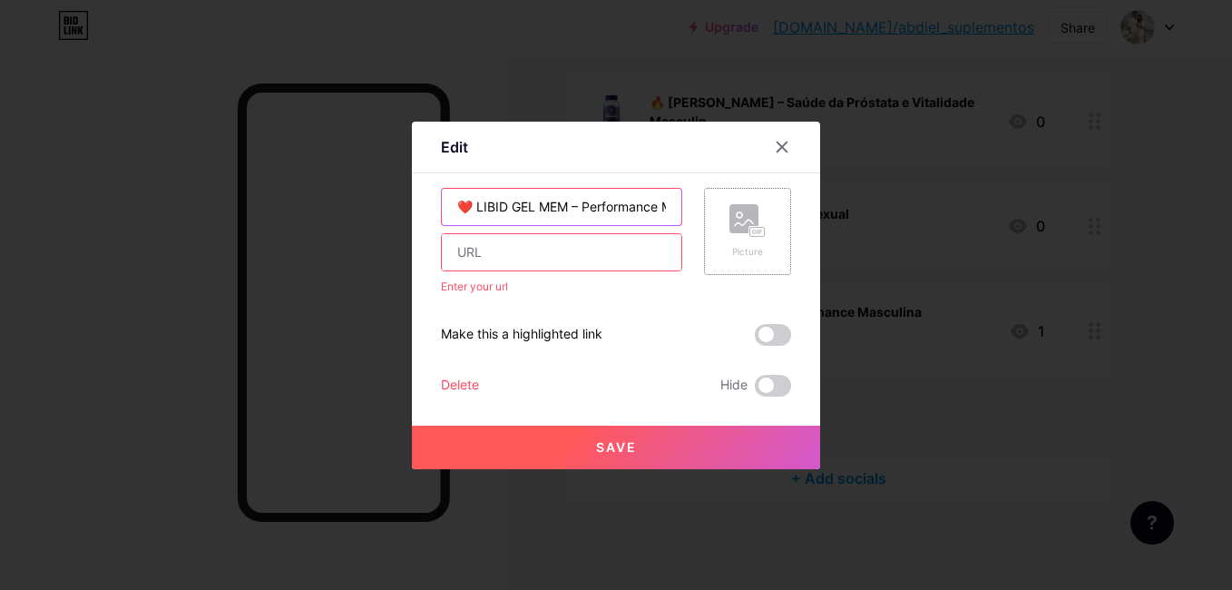
drag, startPoint x: 660, startPoint y: 211, endPoint x: 369, endPoint y: 275, distance: 298.1
click at [370, 273] on div "Edit Content YouTube Play YouTube video without leaving your page. ADD Vimeo Pl…" at bounding box center [616, 295] width 1232 height 590
click at [471, 383] on div "Delete" at bounding box center [460, 386] width 38 height 22
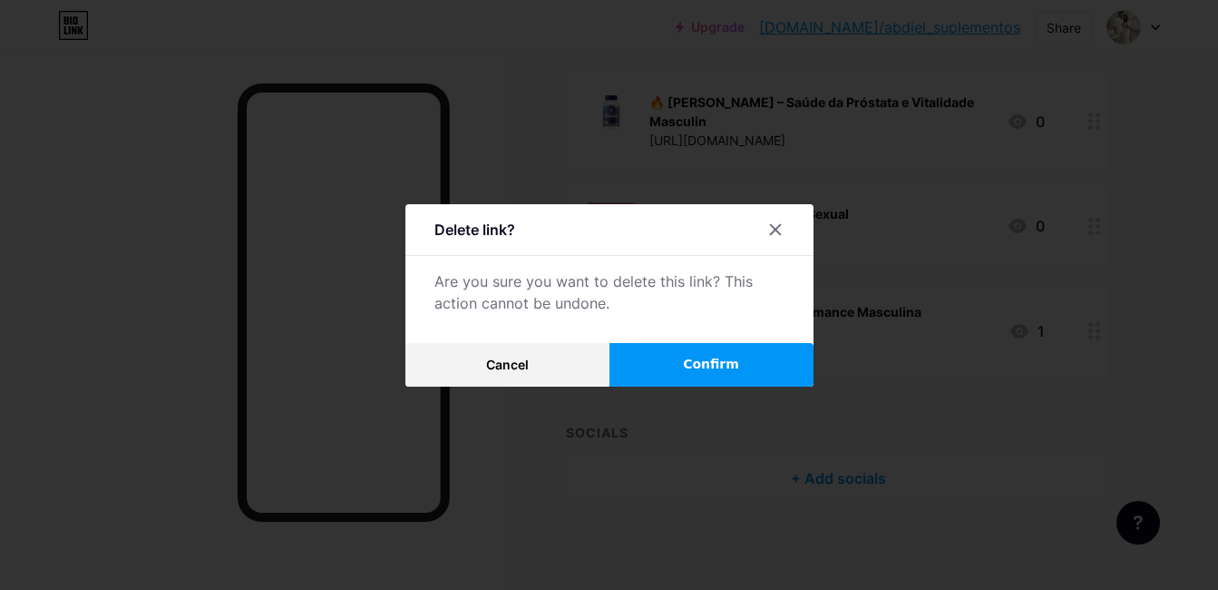
click at [714, 364] on span "Confirm" at bounding box center [711, 364] width 56 height 19
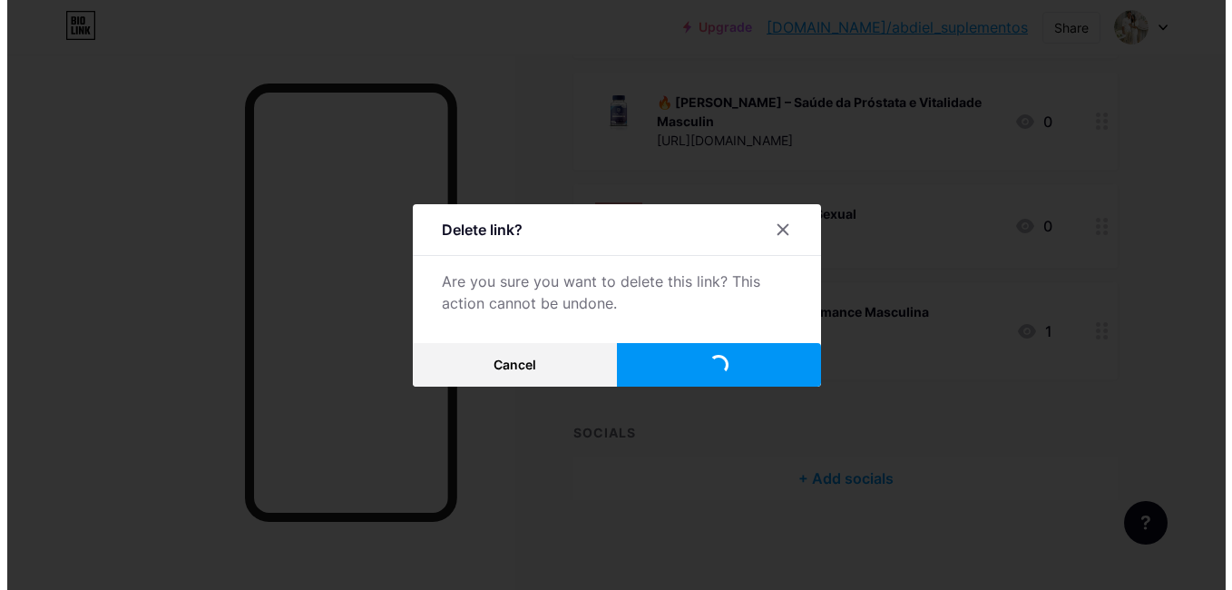
scroll to position [1291, 0]
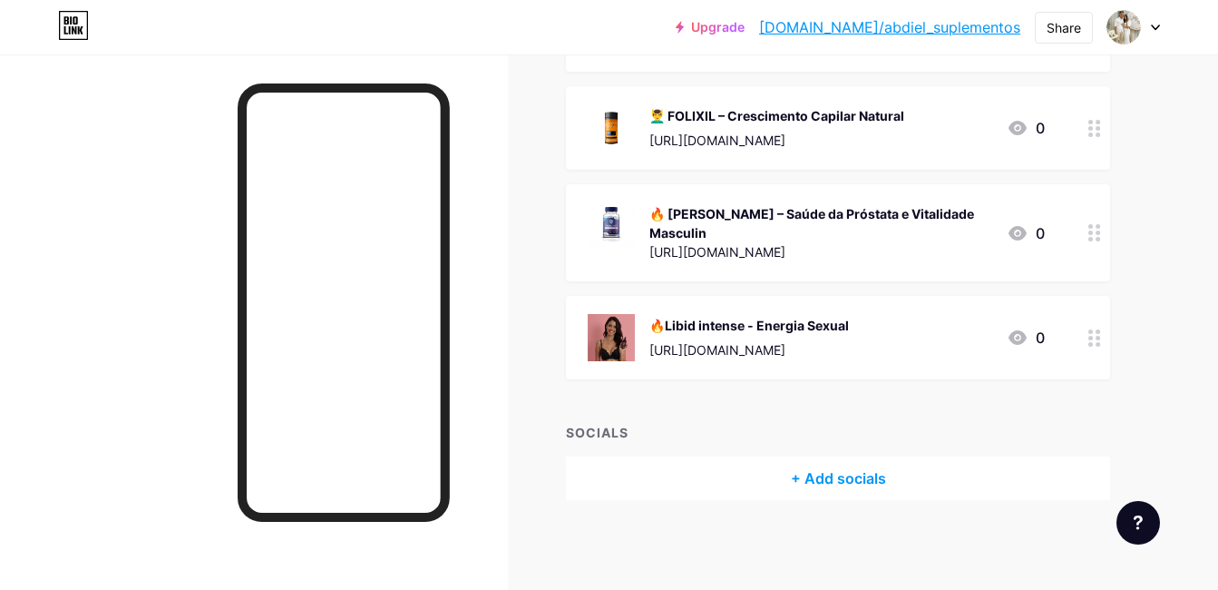
click at [782, 329] on div "🔥Libid intense - Energia Sexual" at bounding box center [750, 325] width 200 height 19
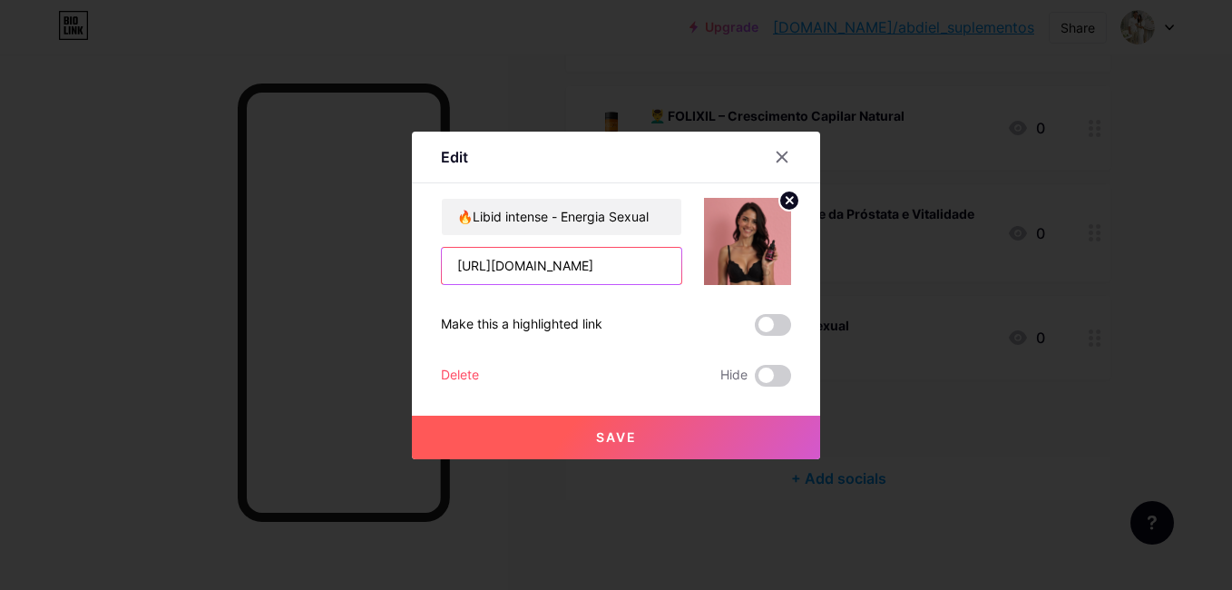
scroll to position [0, 69]
drag, startPoint x: 654, startPoint y: 267, endPoint x: 779, endPoint y: 281, distance: 126.0
click at [798, 279] on div "Edit Content YouTube Play YouTube video without leaving your page. ADD Vimeo Pl…" at bounding box center [616, 296] width 408 height 328
click at [679, 266] on input "[URL][DOMAIN_NAME]" at bounding box center [562, 266] width 240 height 36
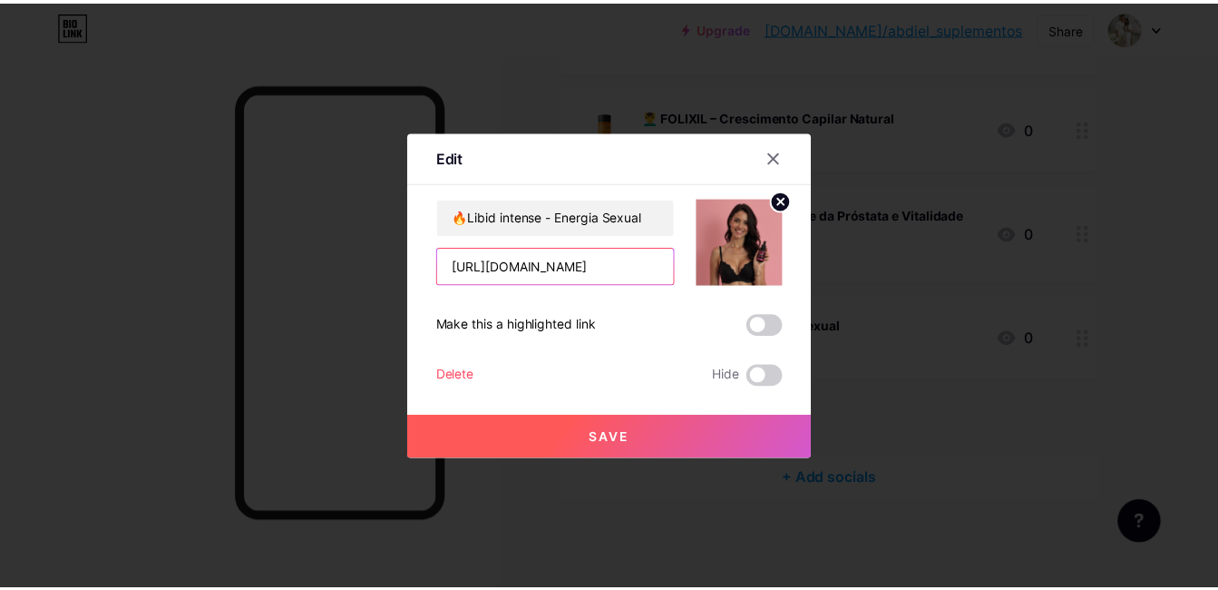
scroll to position [0, 0]
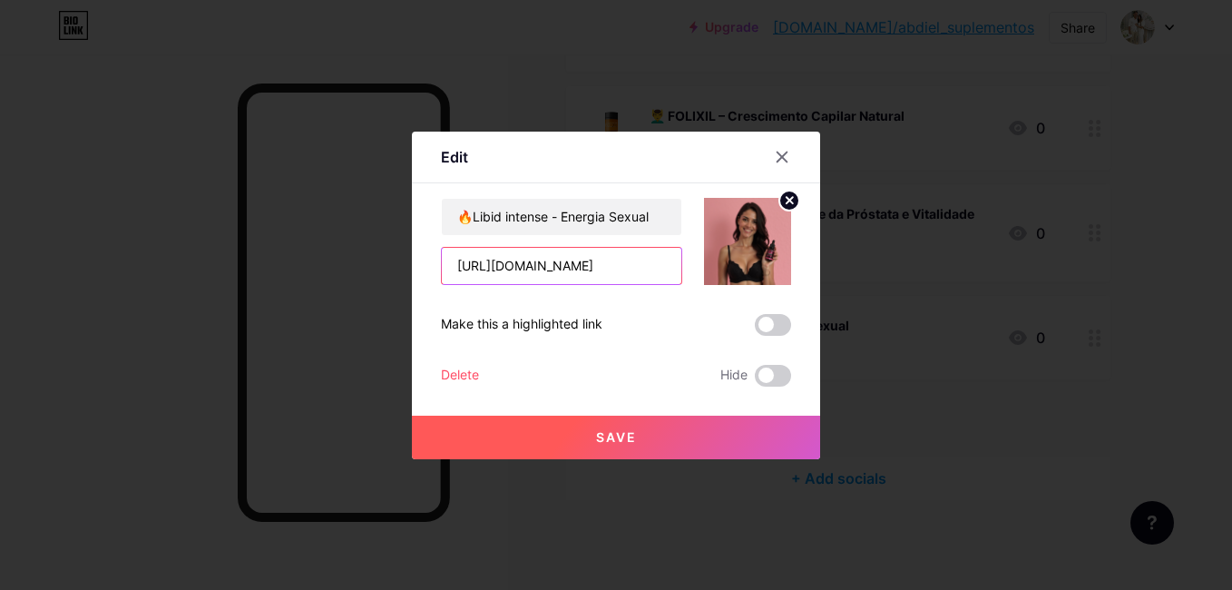
drag, startPoint x: 673, startPoint y: 268, endPoint x: 324, endPoint y: 280, distance: 349.5
click at [324, 280] on div "Edit Content YouTube Play YouTube video without leaving your page. ADD Vimeo Pl…" at bounding box center [616, 295] width 1232 height 590
click at [468, 367] on div "Delete" at bounding box center [460, 376] width 38 height 22
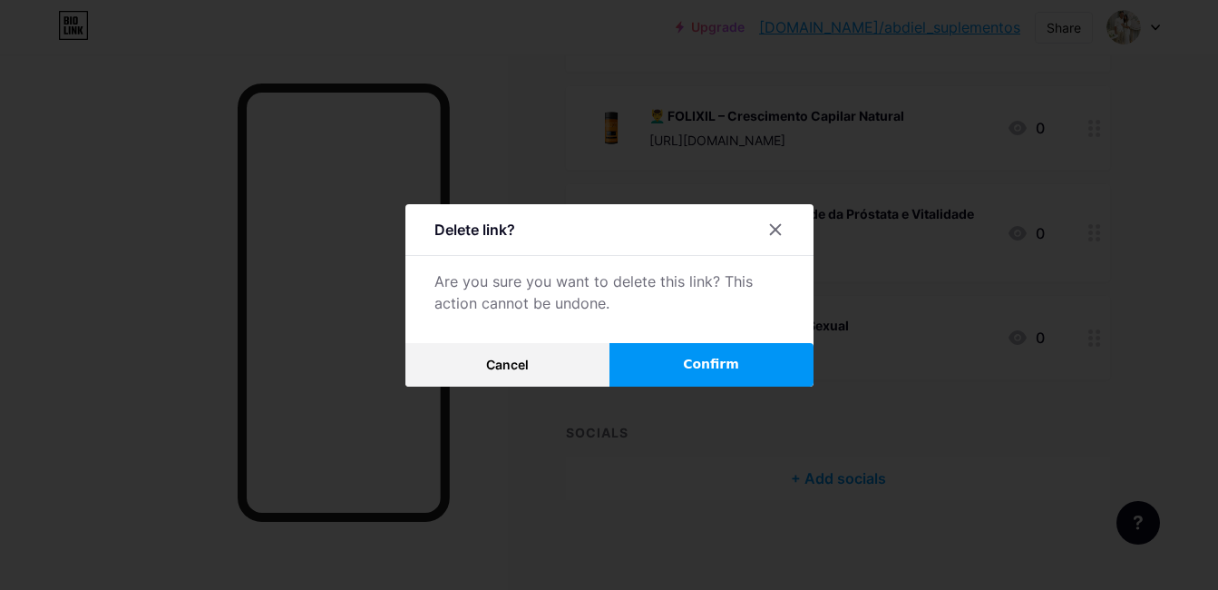
click at [704, 374] on button "Confirm" at bounding box center [712, 365] width 204 height 44
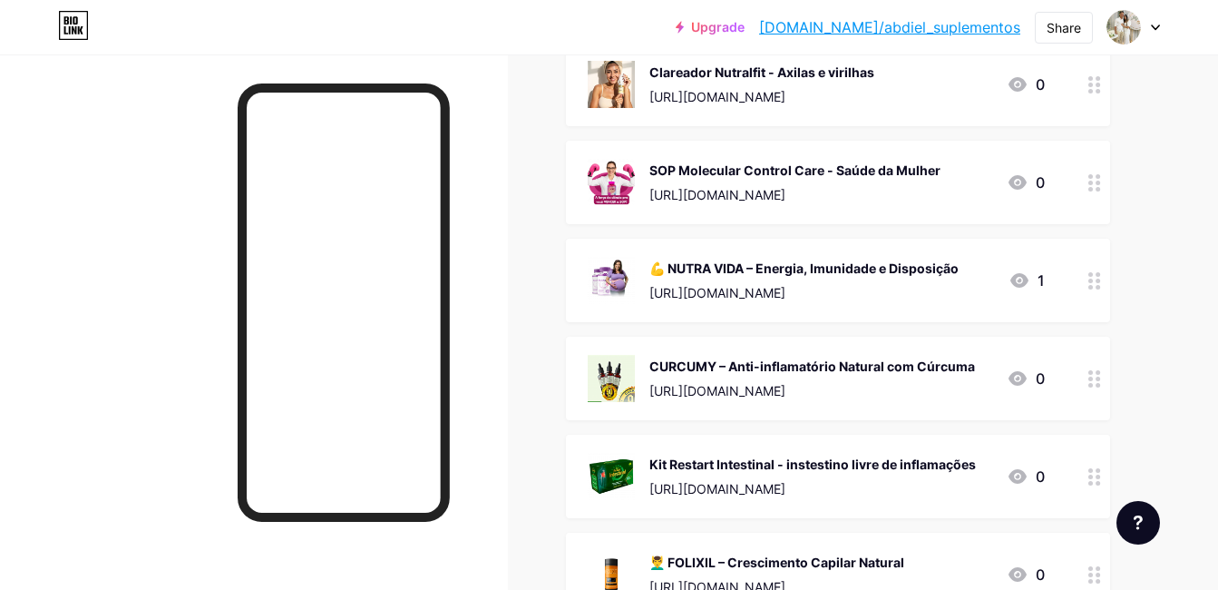
scroll to position [1193, 0]
